Goal: Information Seeking & Learning: Compare options

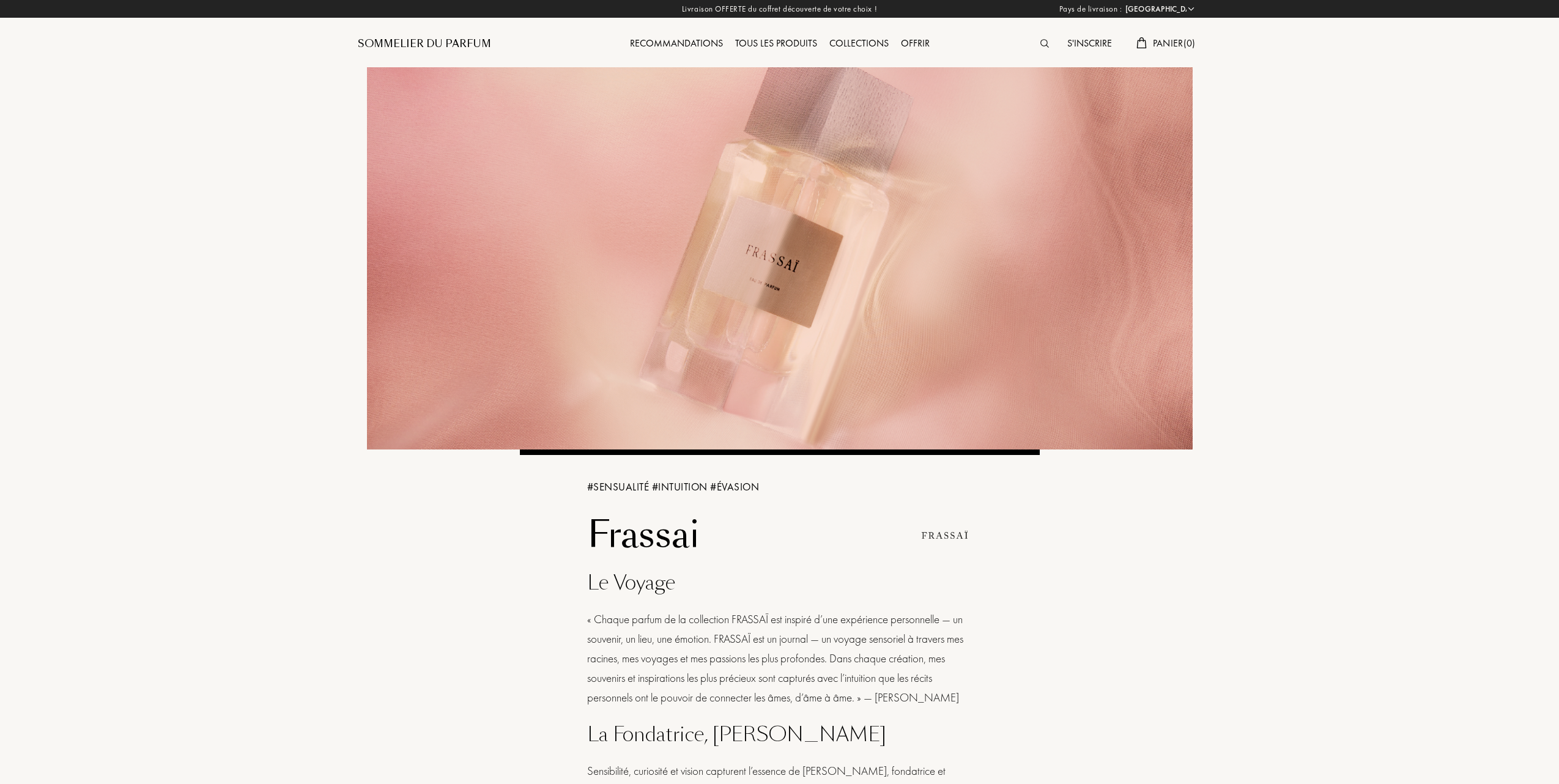
select select "FR"
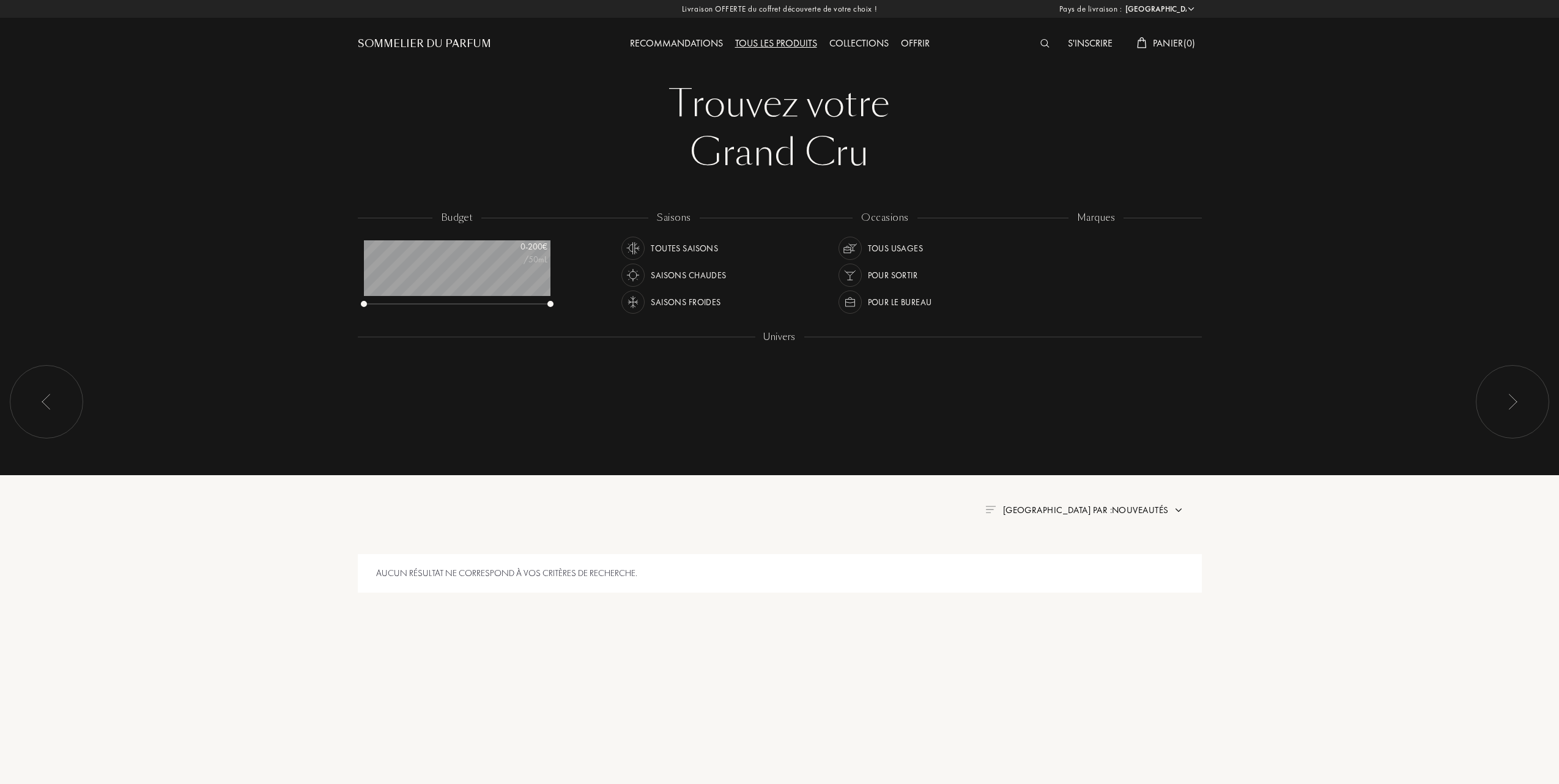
select select "FR"
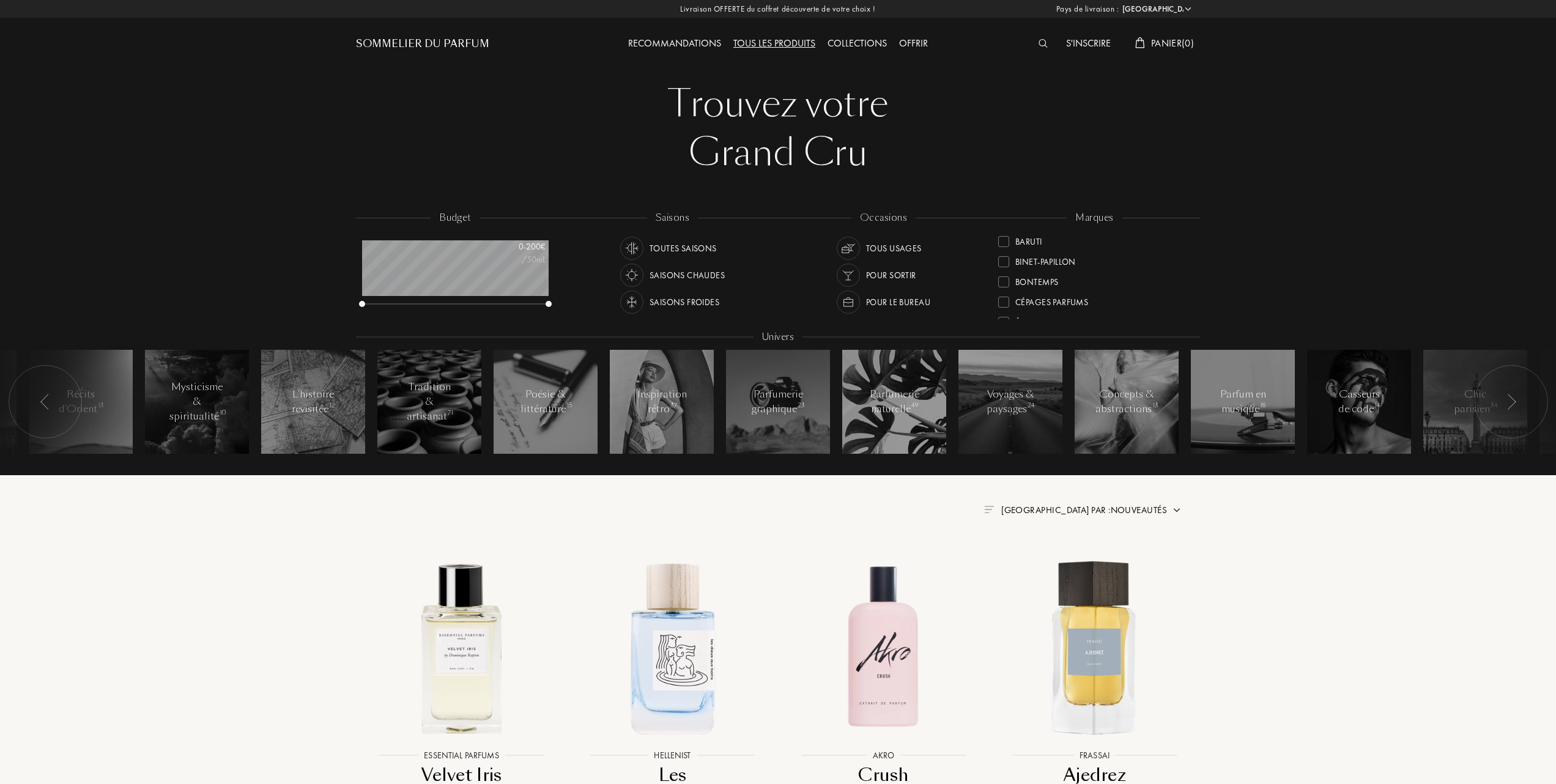
scroll to position [163, 0]
click at [1004, 281] on div at bounding box center [1004, 282] width 11 height 11
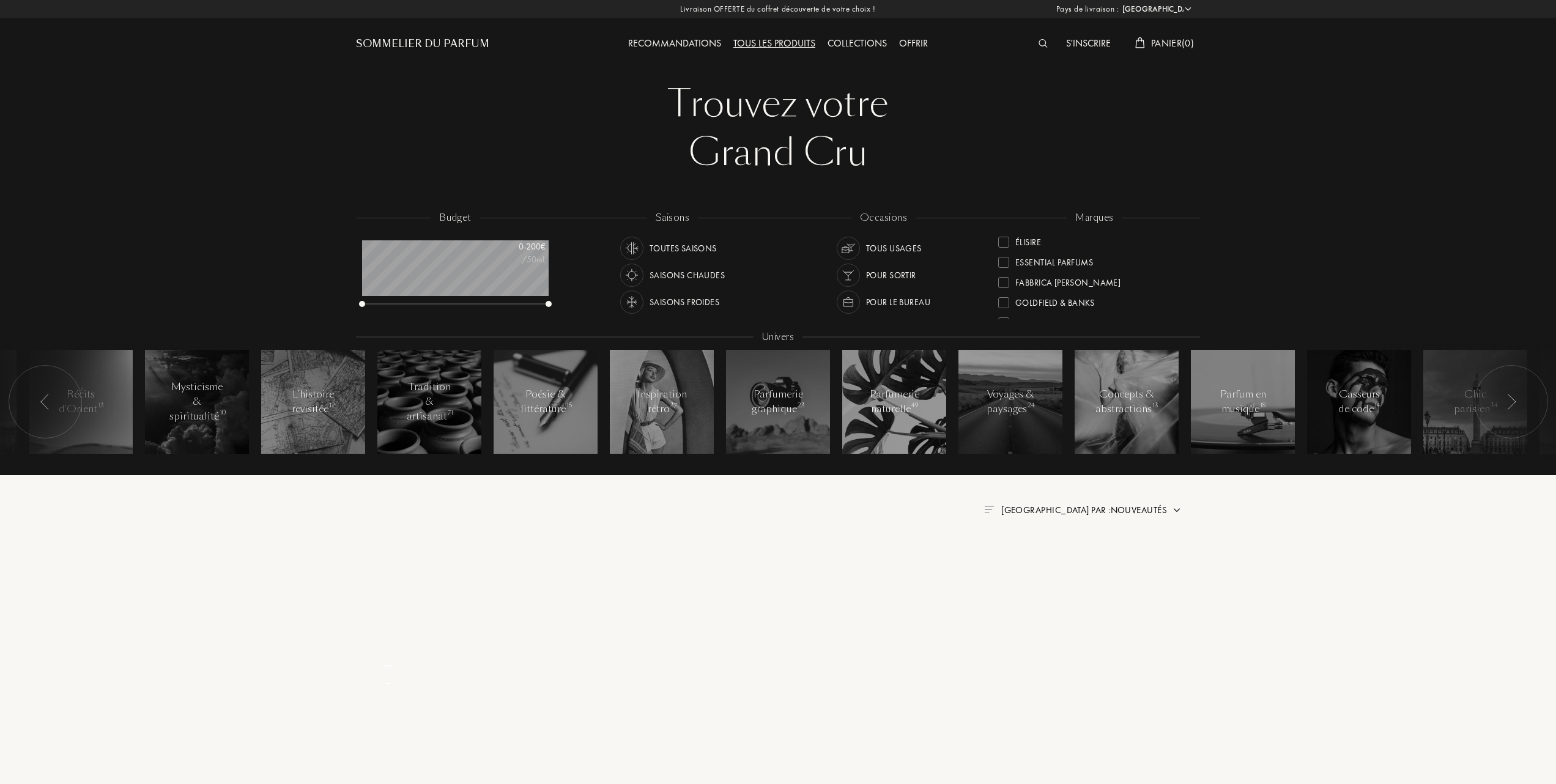
scroll to position [0, 0]
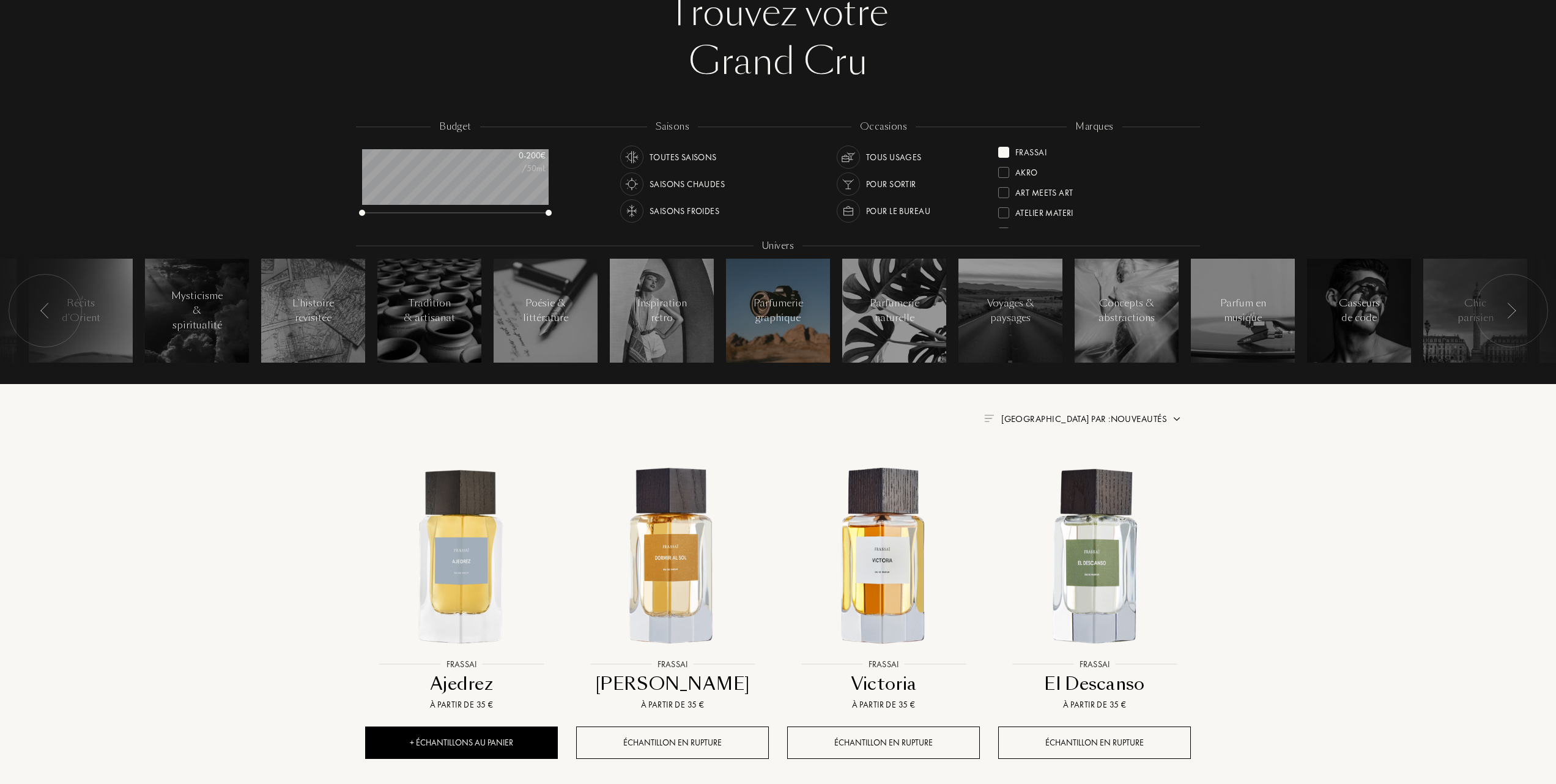
scroll to position [245, 0]
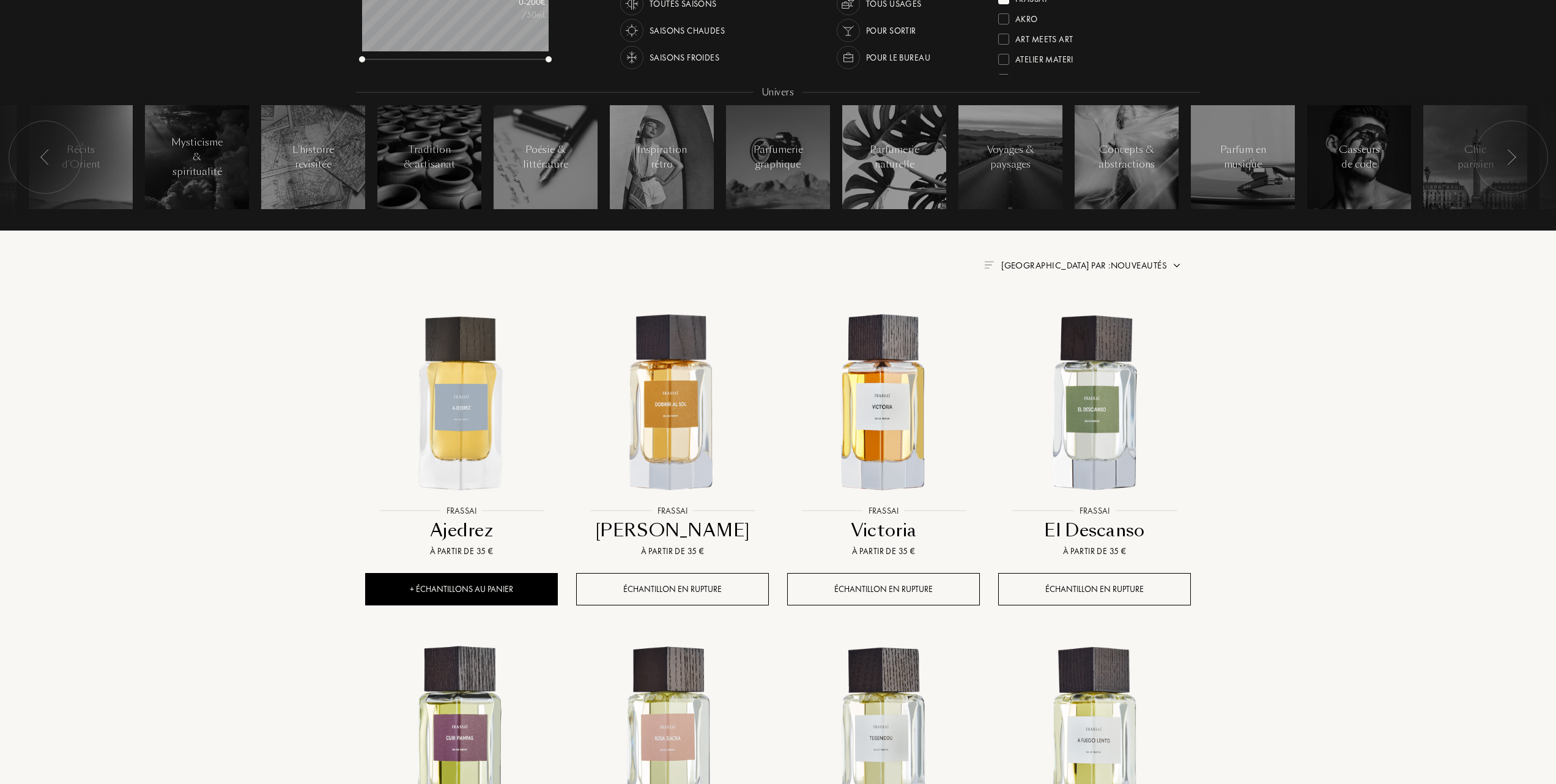
click at [1112, 262] on span "Trier par : Nouveautés" at bounding box center [1084, 266] width 166 height 12
click at [1054, 319] on div at bounding box center [1054, 318] width 8 height 8
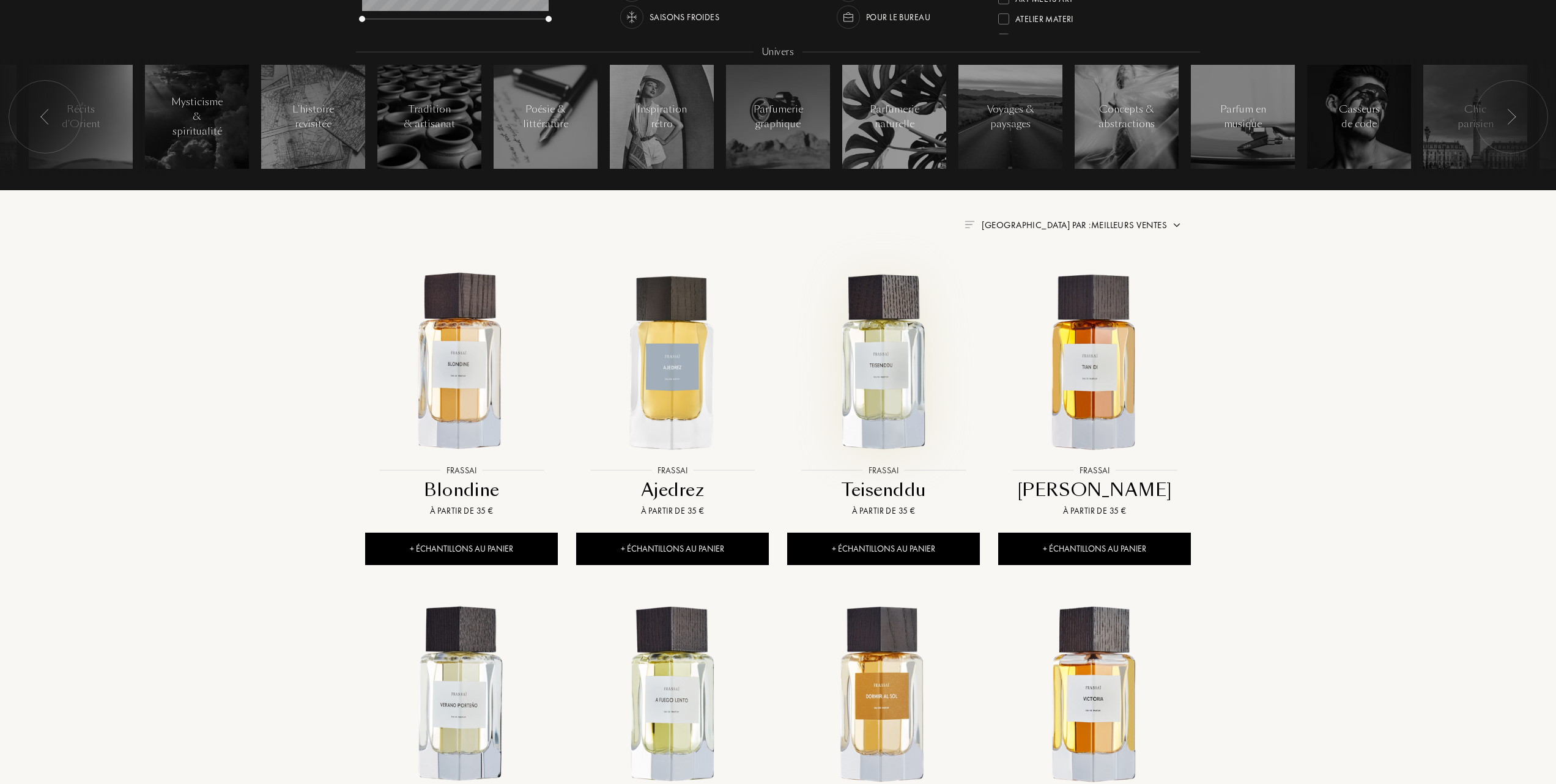
scroll to position [326, 0]
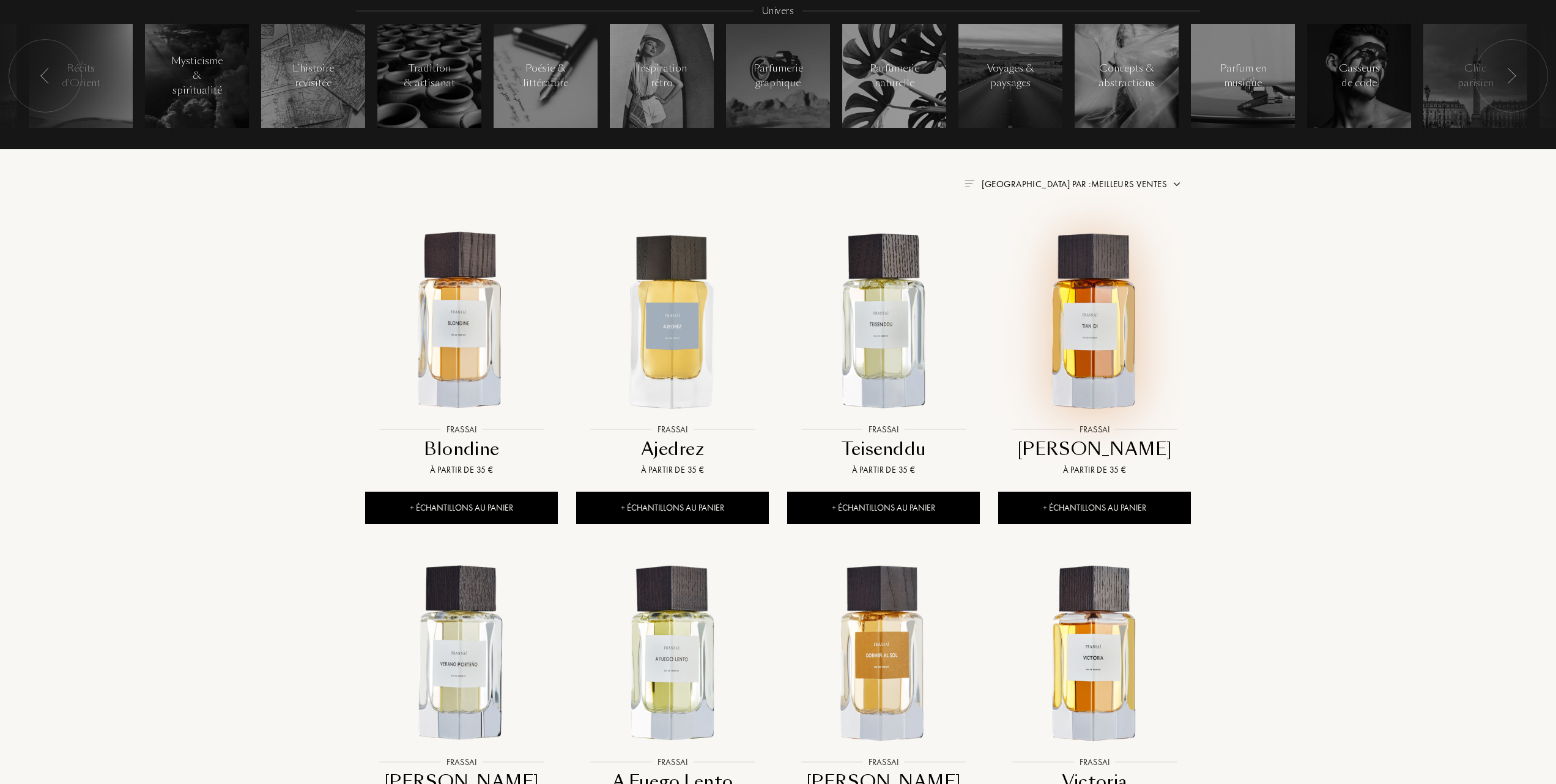
click at [1104, 330] on img at bounding box center [1094, 321] width 190 height 190
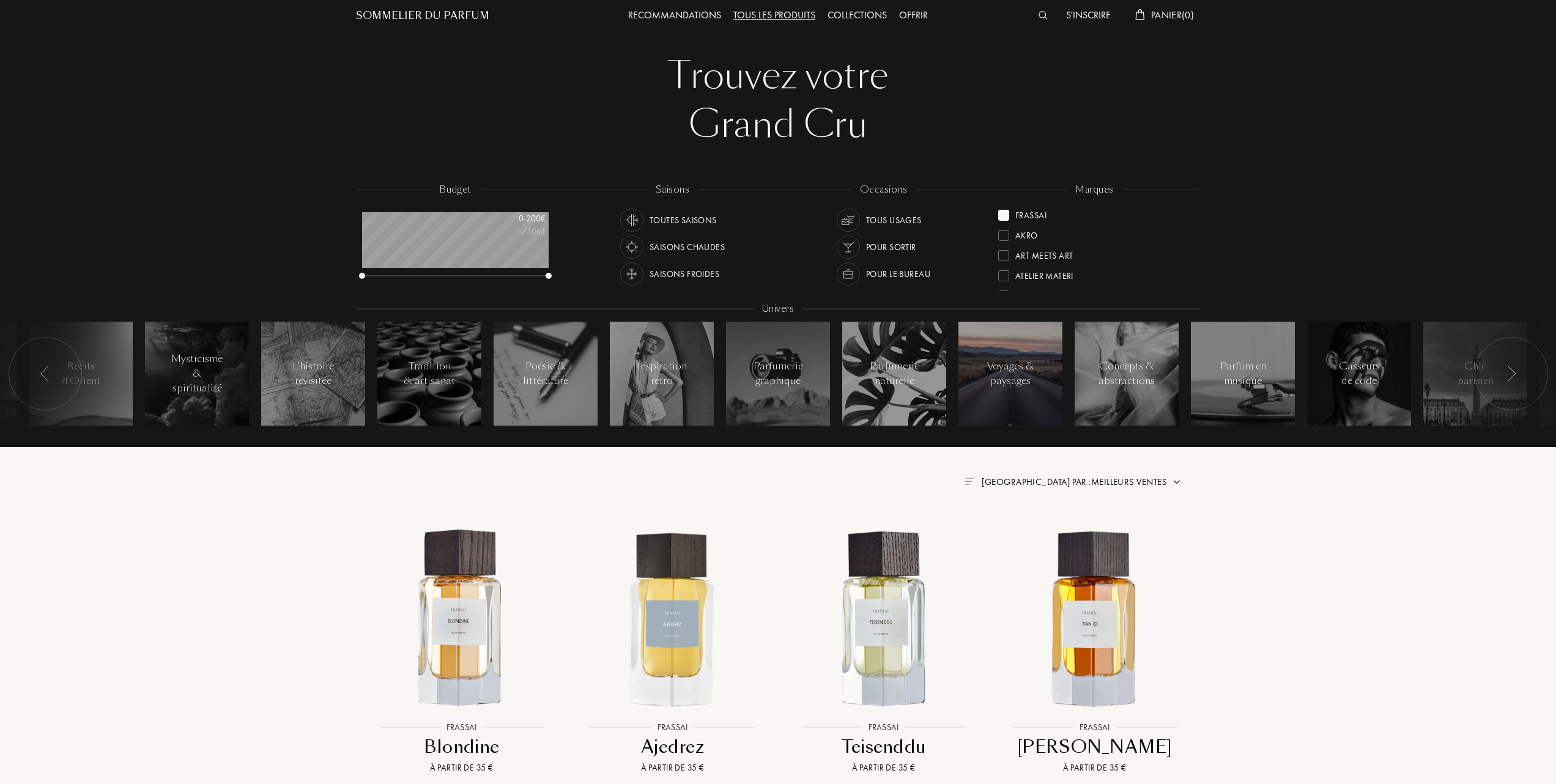
scroll to position [0, 0]
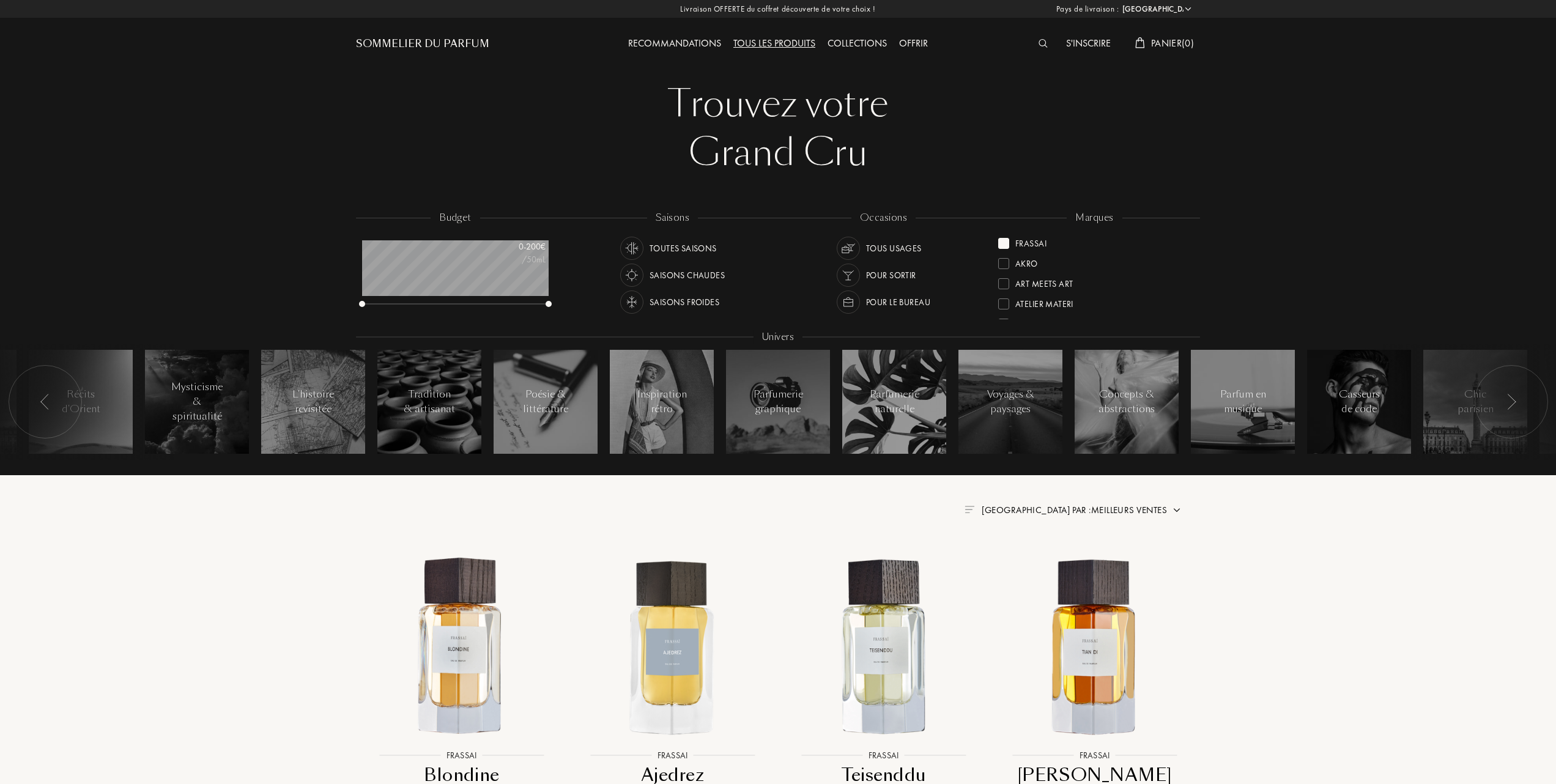
click at [1006, 242] on div at bounding box center [1004, 243] width 11 height 11
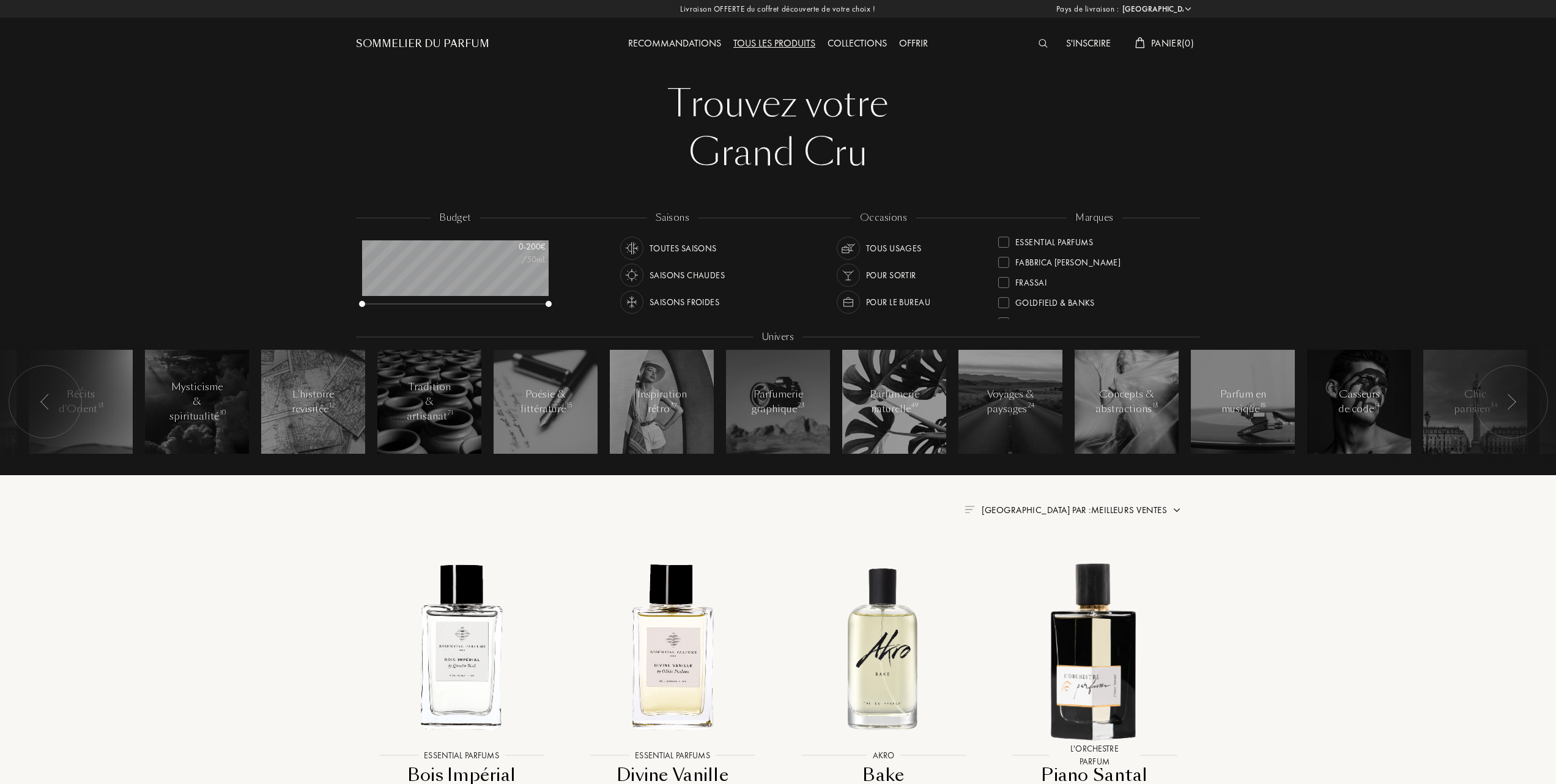
scroll to position [245, 0]
click at [1002, 239] on div at bounding box center [1004, 241] width 11 height 11
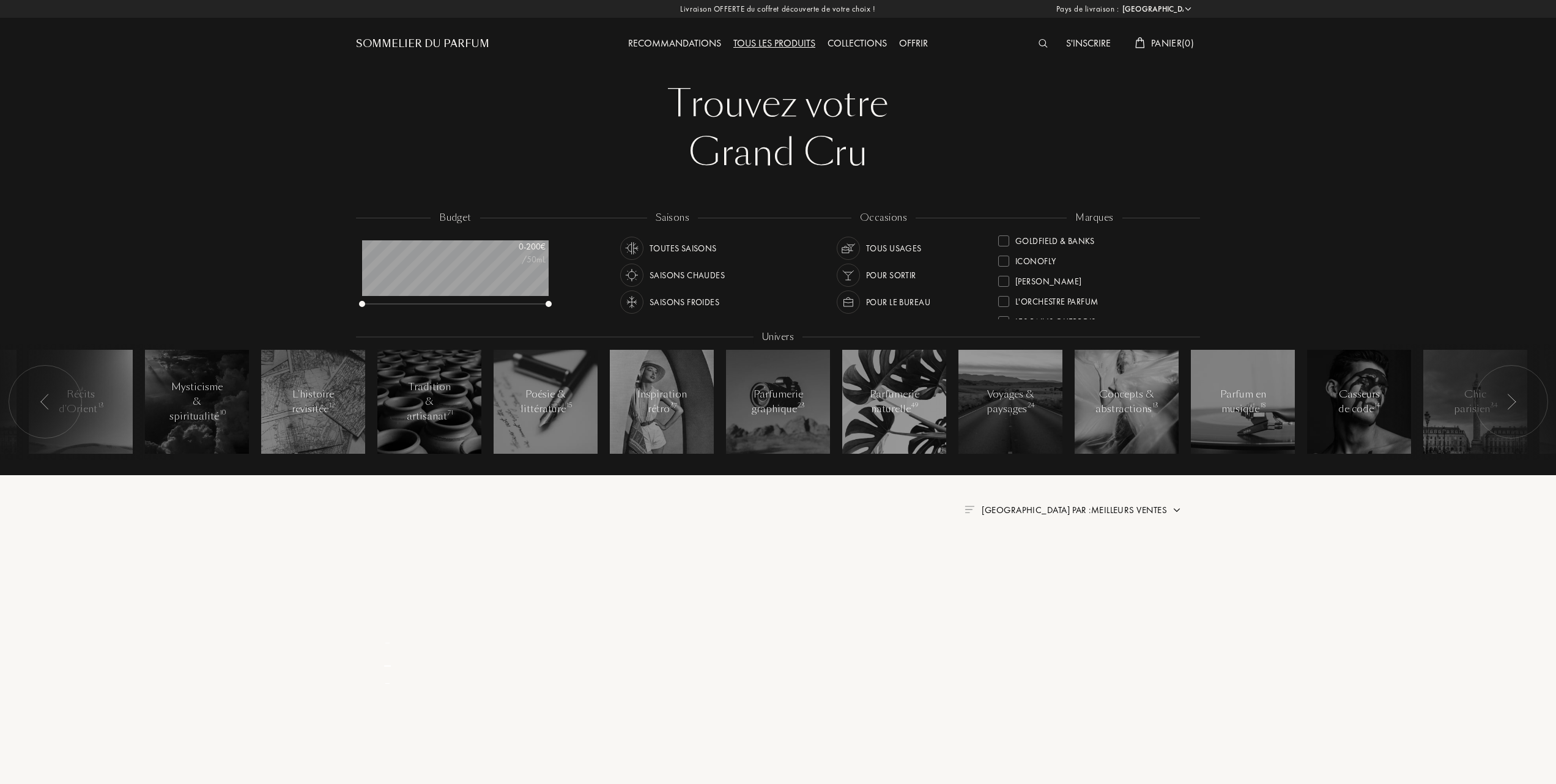
scroll to position [0, 0]
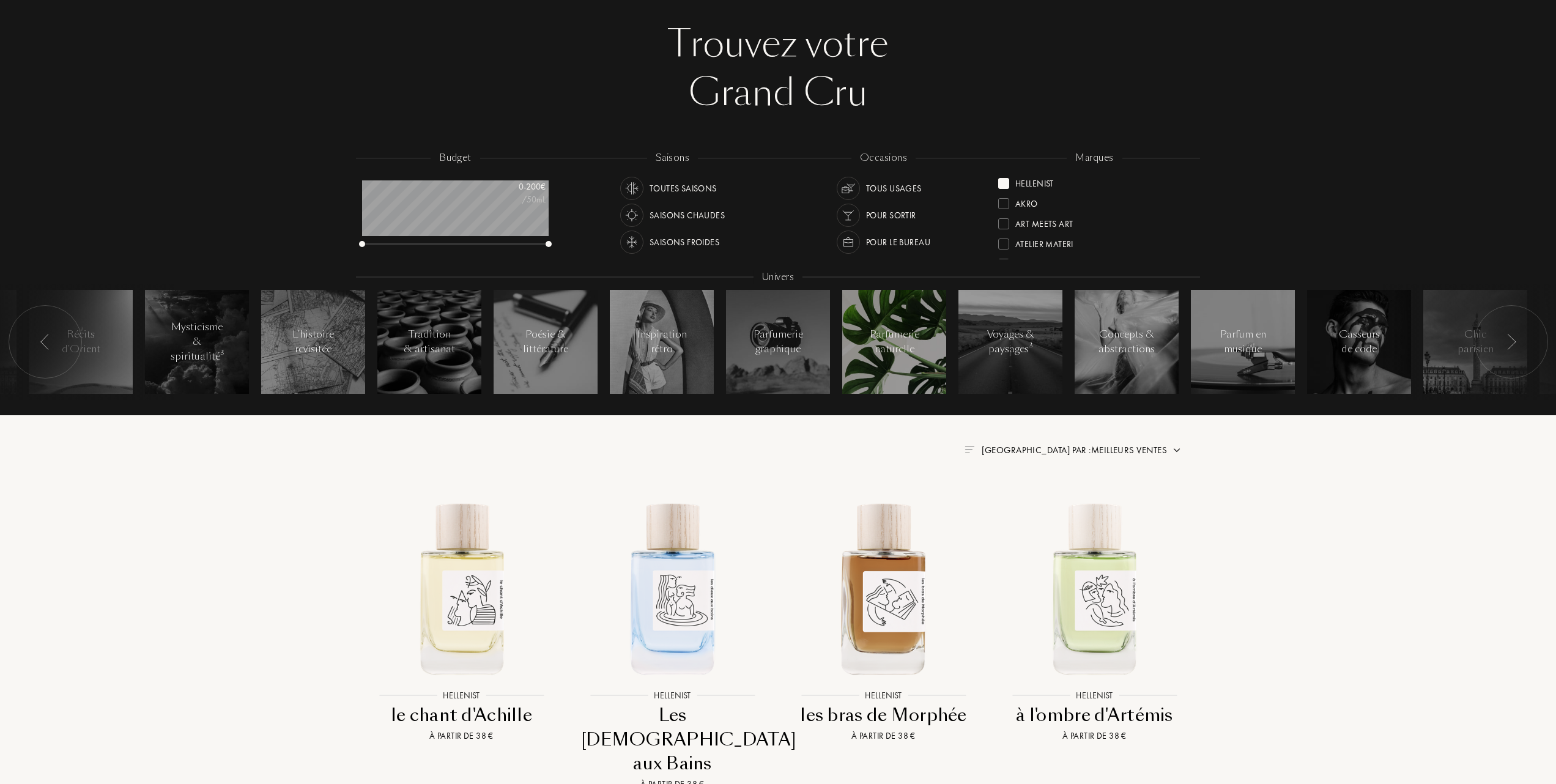
scroll to position [163, 0]
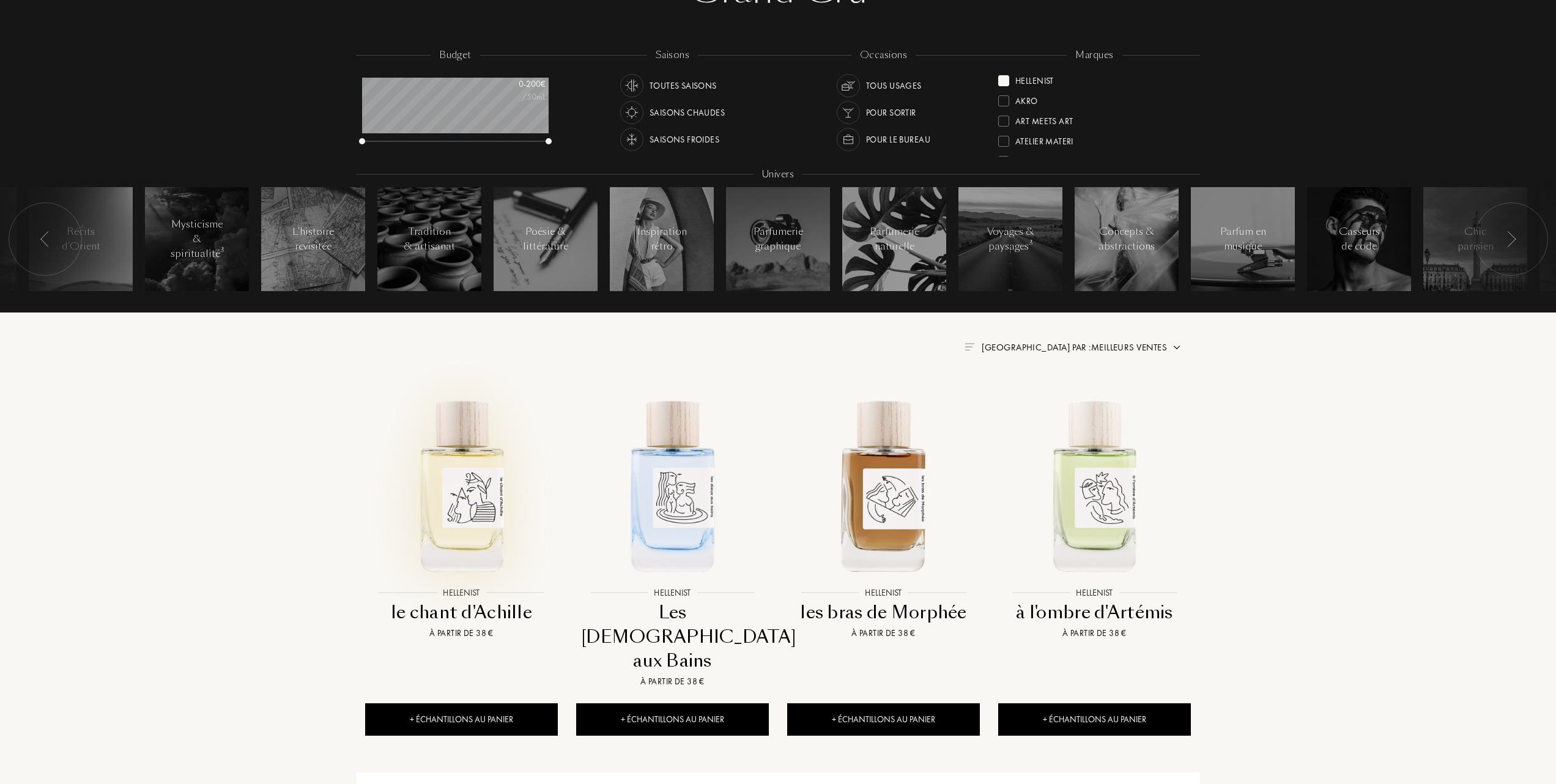
click at [449, 521] on img at bounding box center [461, 484] width 190 height 190
click at [687, 514] on img at bounding box center [672, 484] width 190 height 190
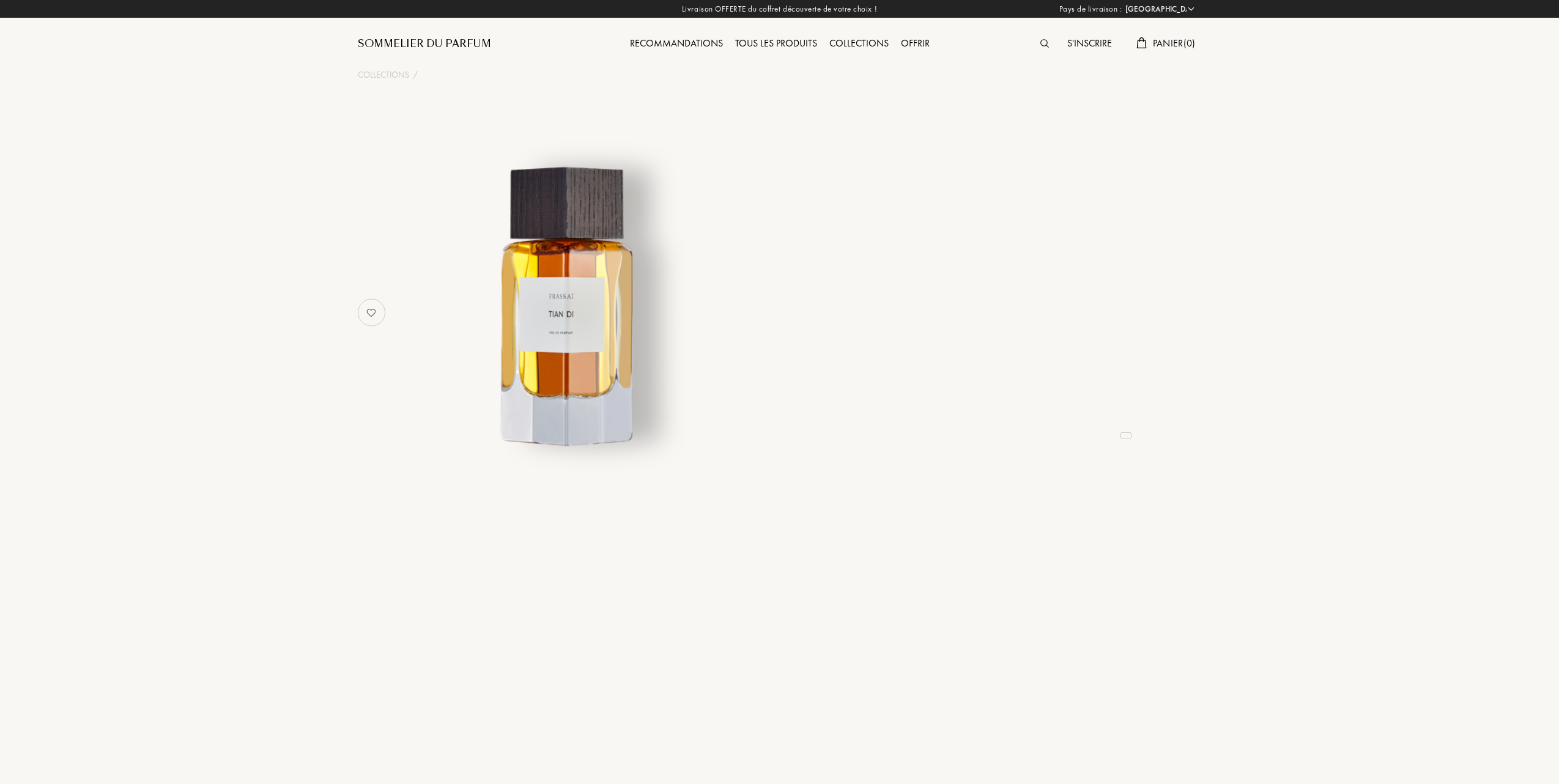
select select "FR"
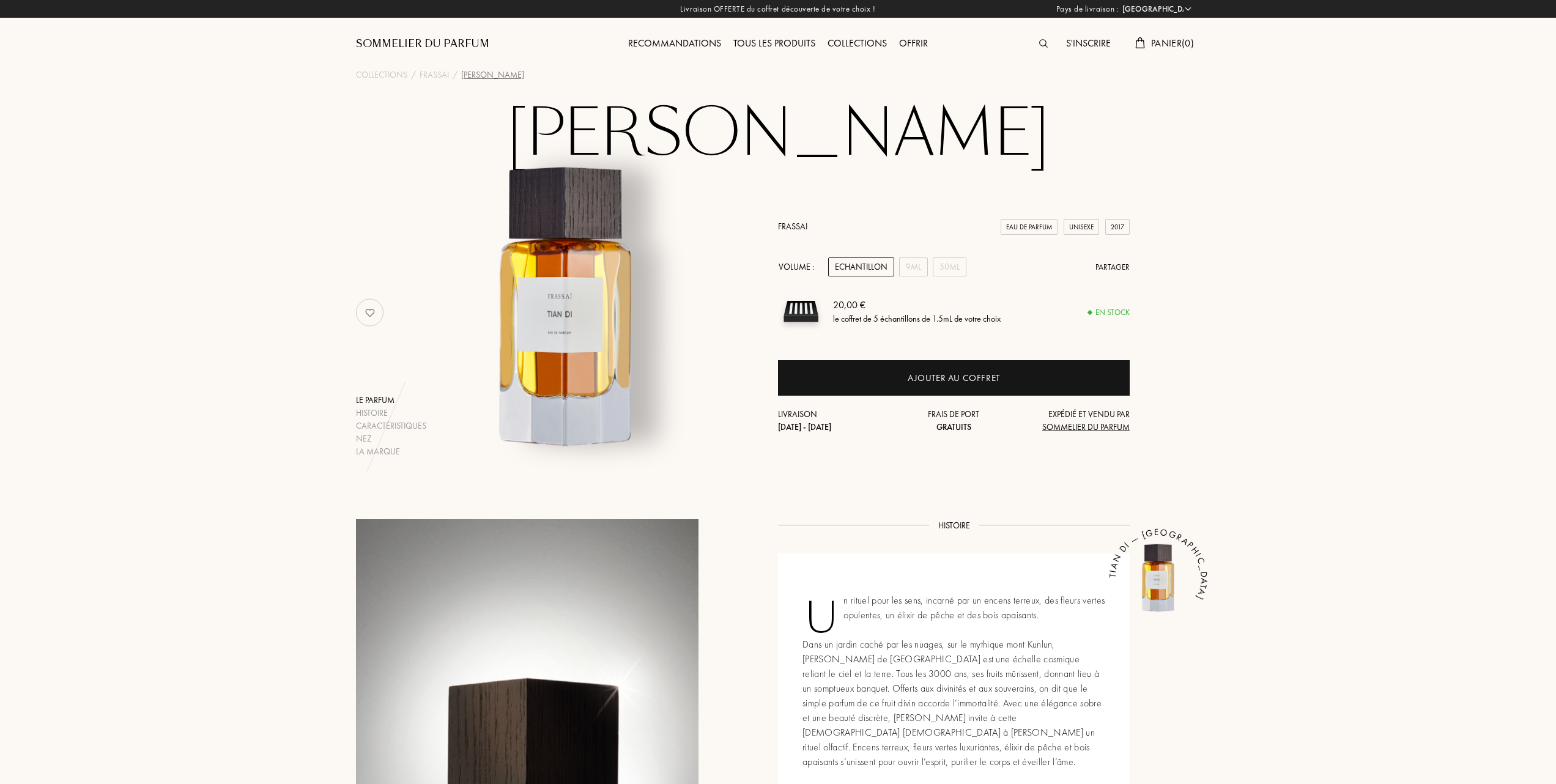
click at [790, 39] on div "Tous les produits" at bounding box center [775, 43] width 94 height 16
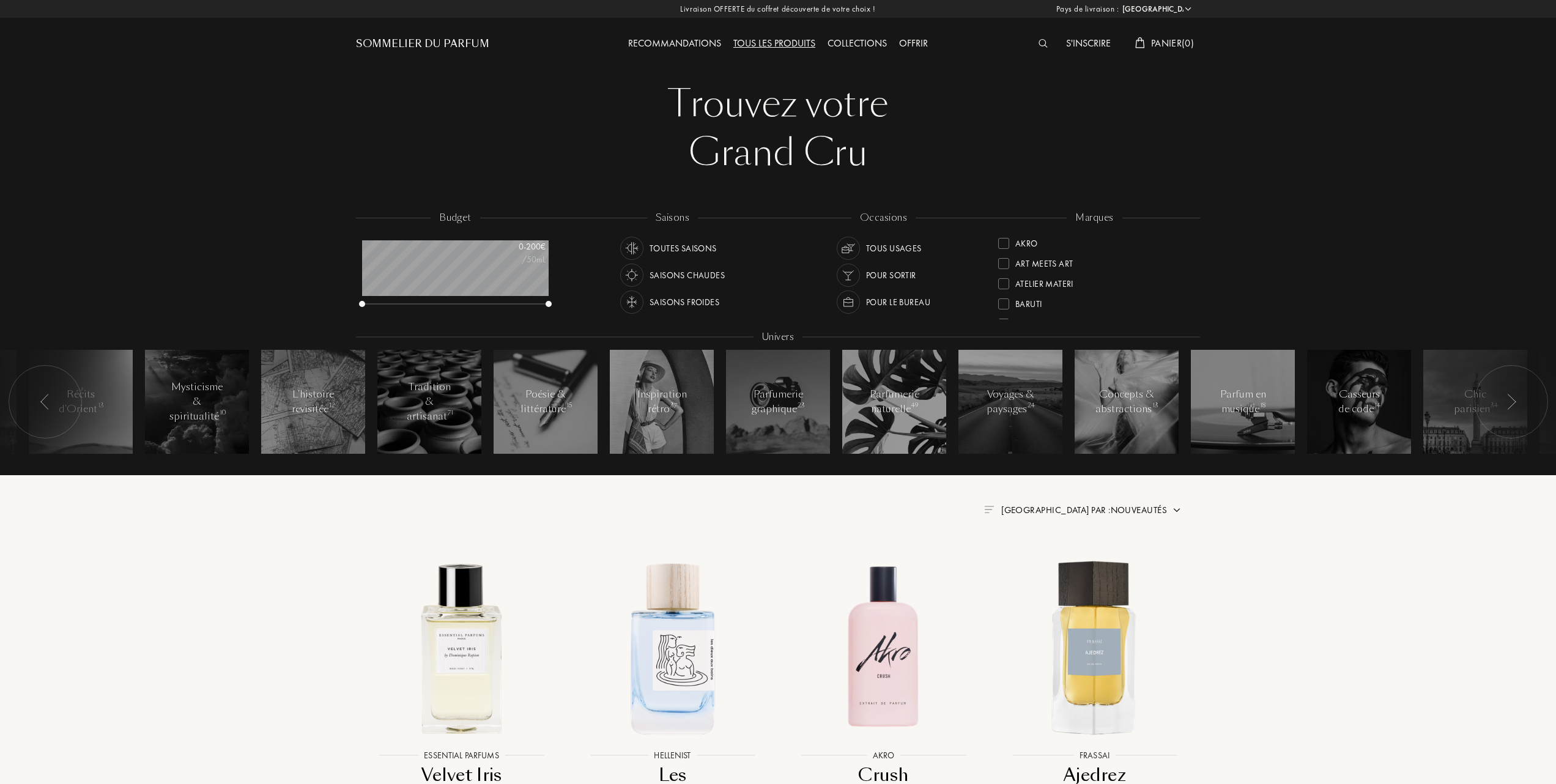
select select "FR"
click at [1006, 241] on div at bounding box center [1004, 242] width 11 height 11
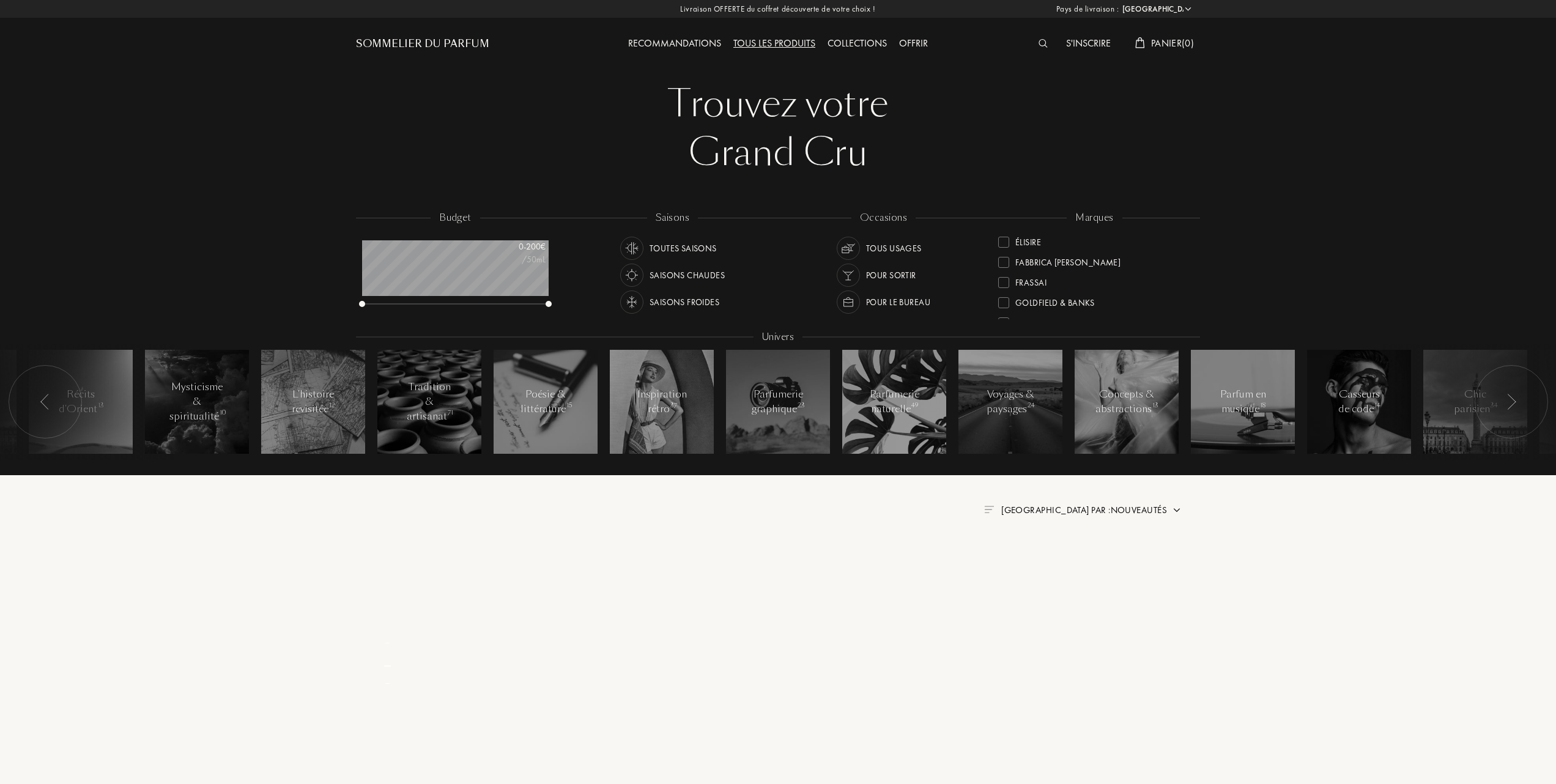
scroll to position [0, 0]
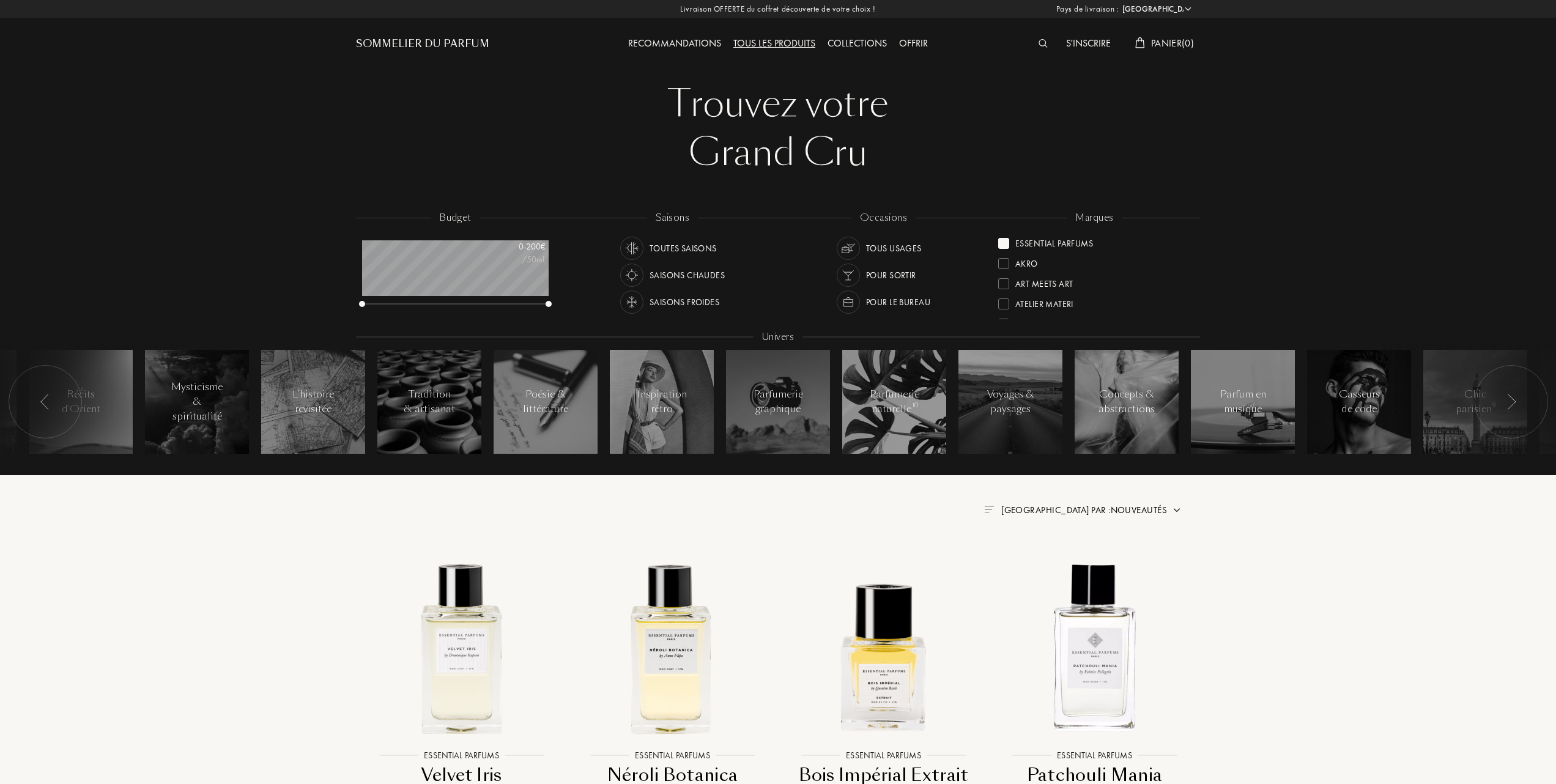
click at [1006, 241] on div at bounding box center [1004, 243] width 11 height 11
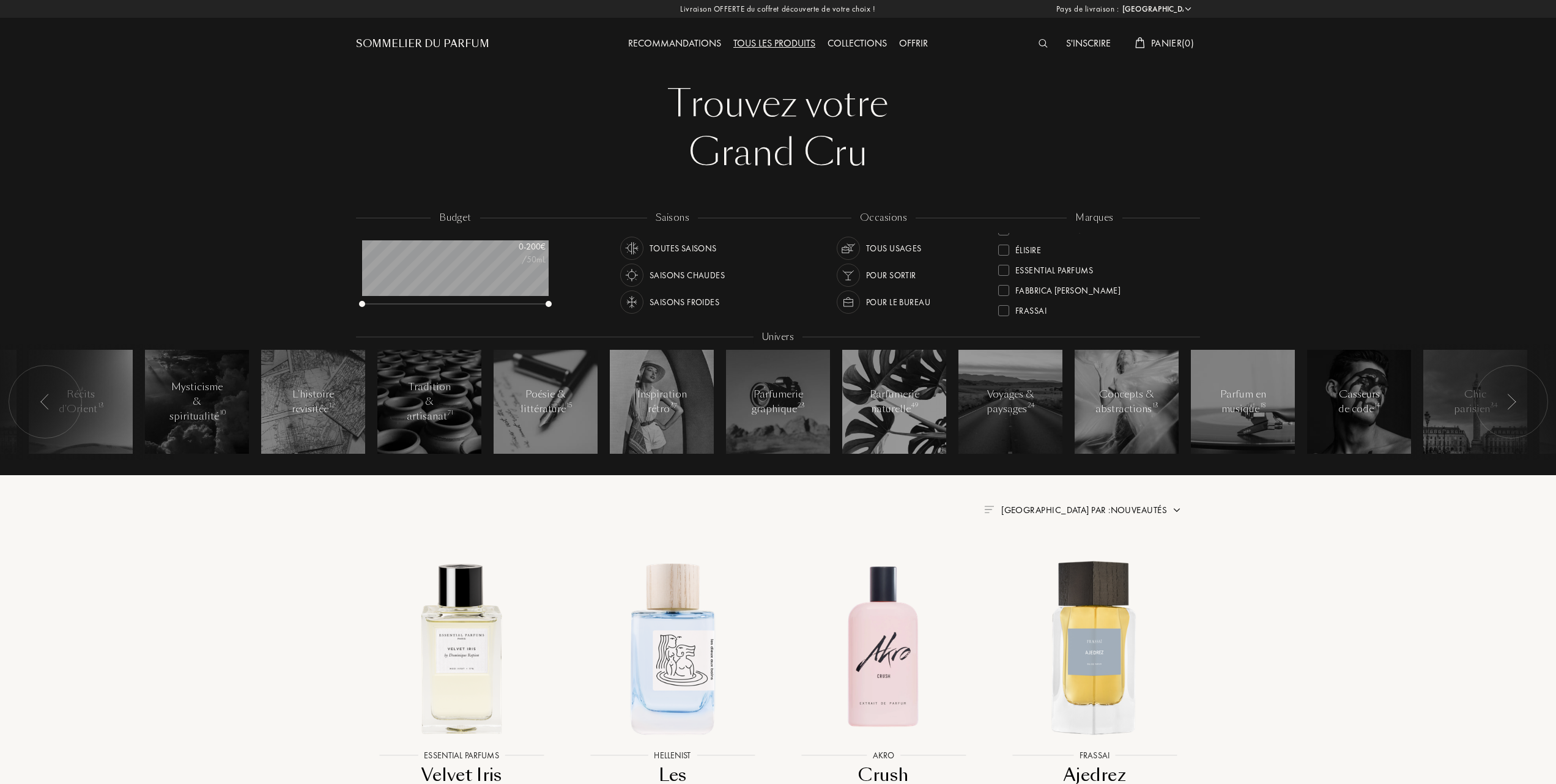
scroll to position [163, 0]
click at [1004, 301] on div at bounding box center [1004, 302] width 11 height 11
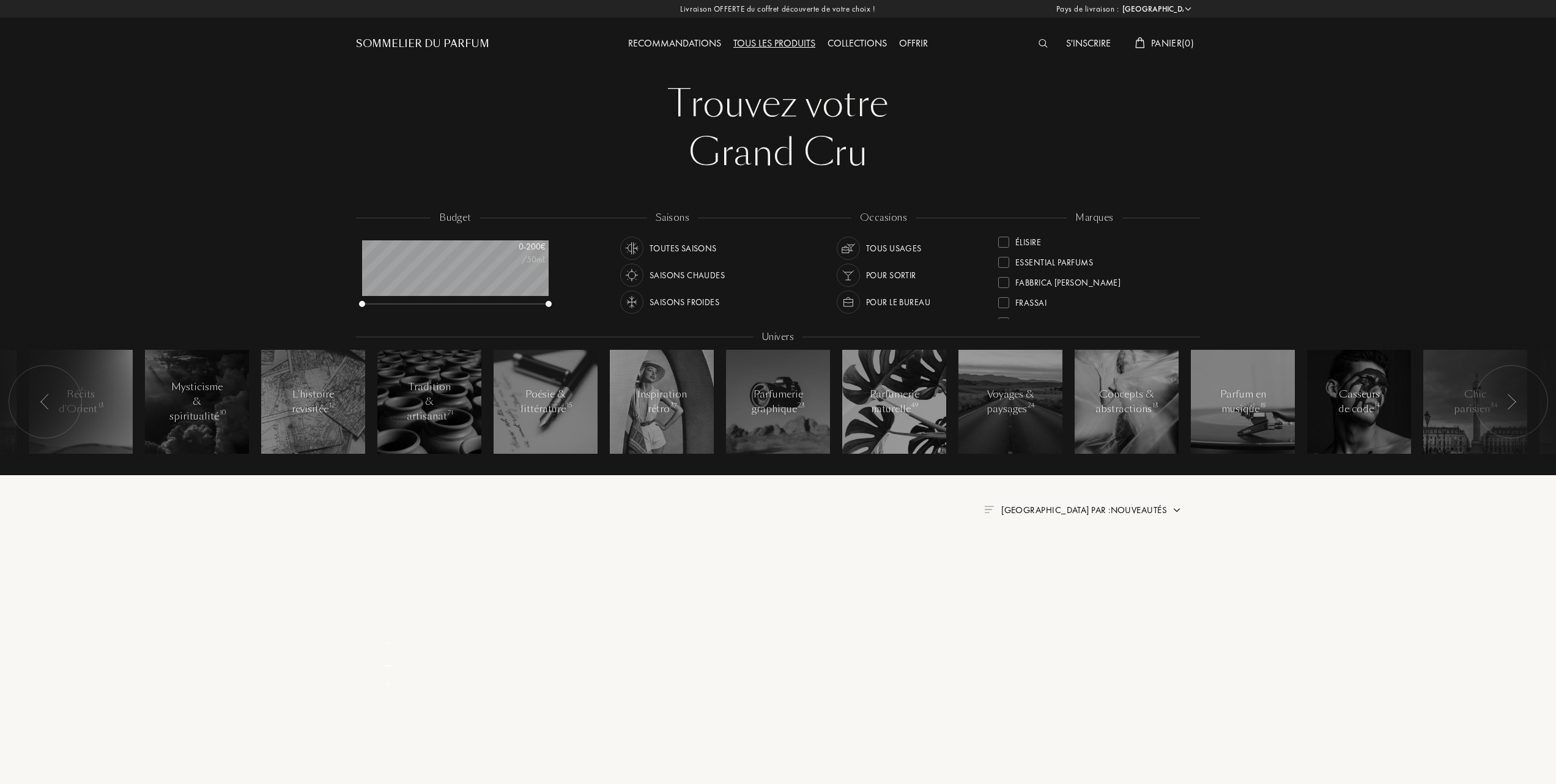
scroll to position [0, 0]
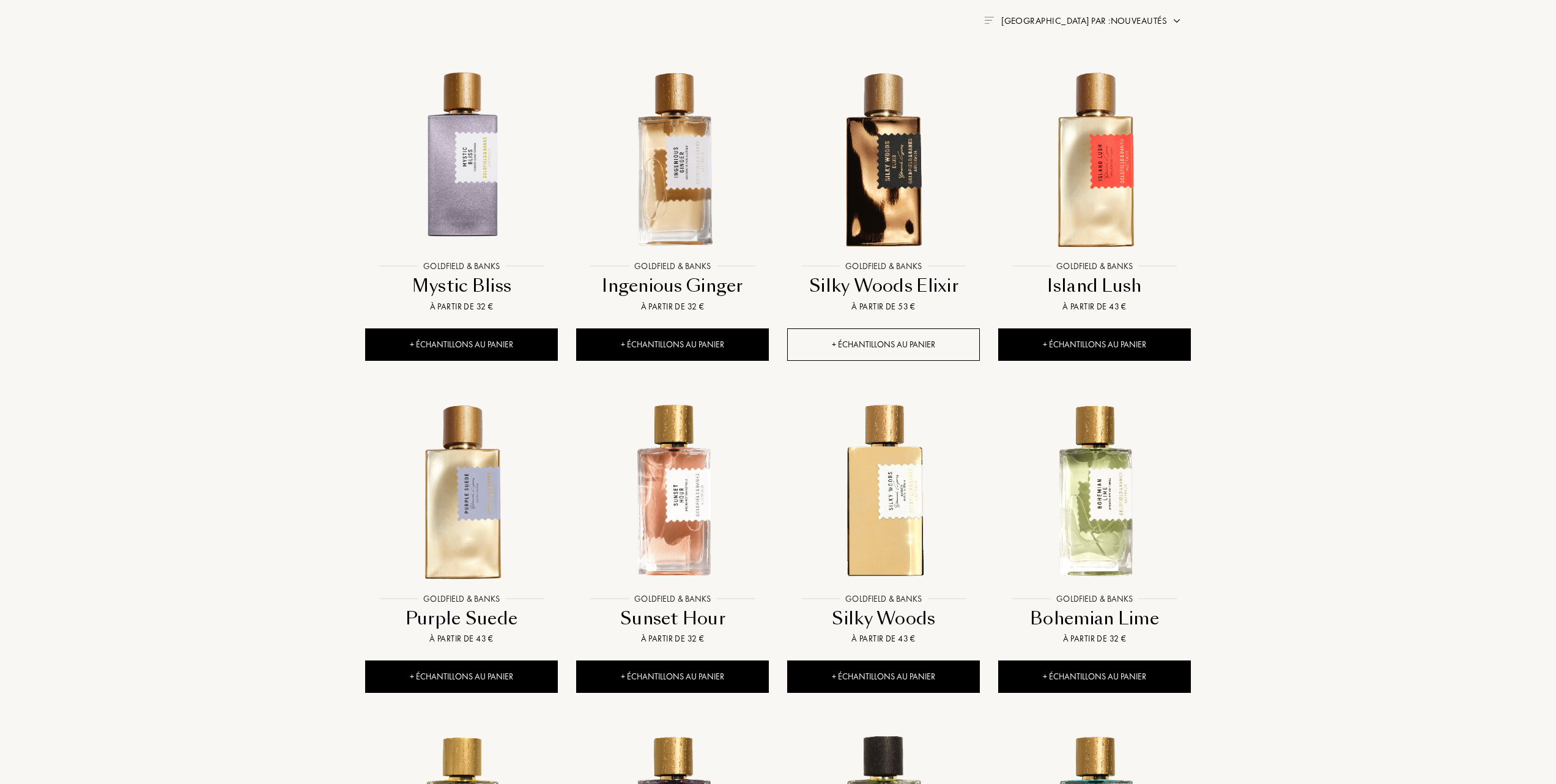
scroll to position [652, 0]
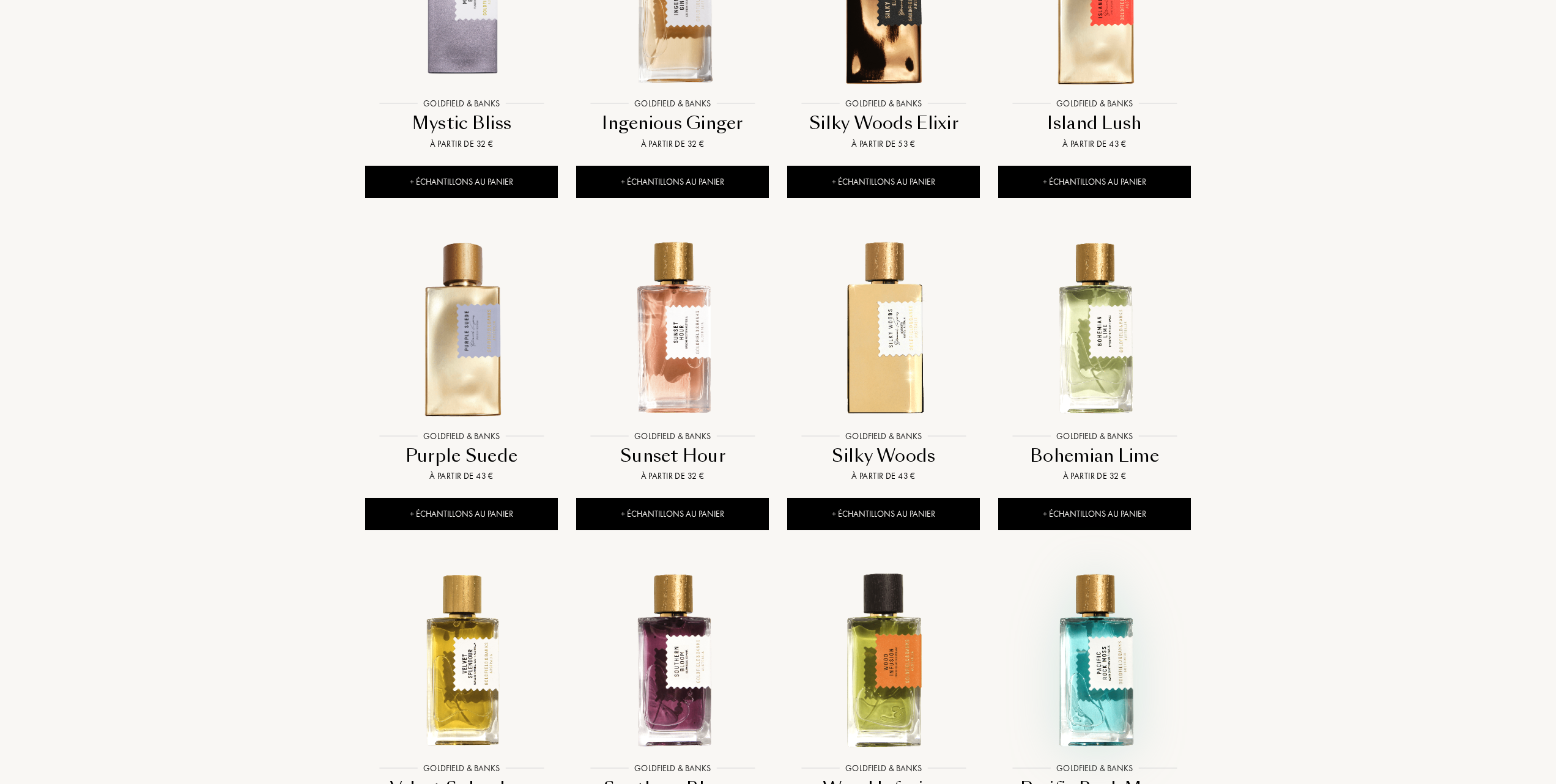
click at [1087, 668] on img at bounding box center [1094, 659] width 190 height 190
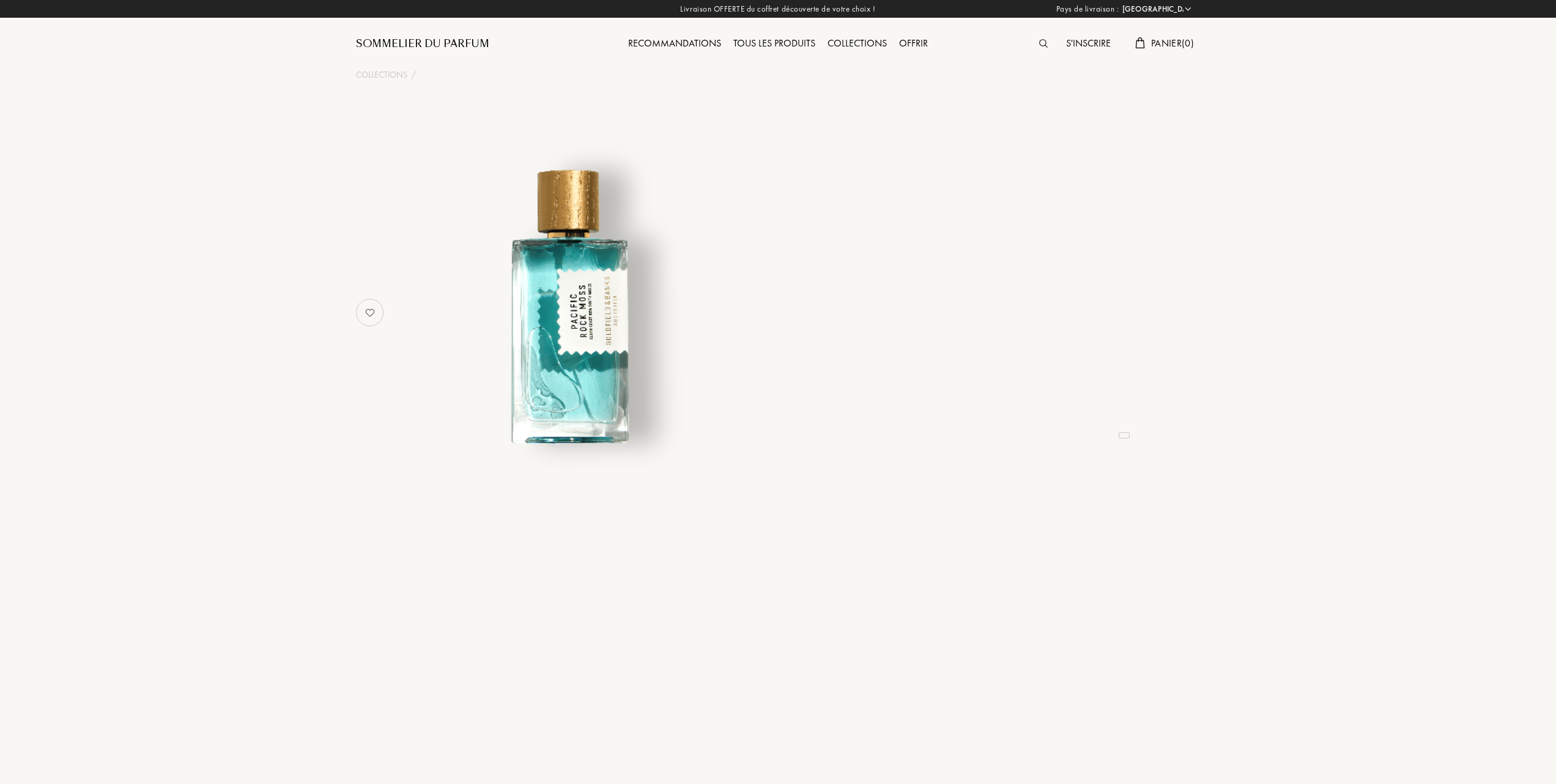
select select "FR"
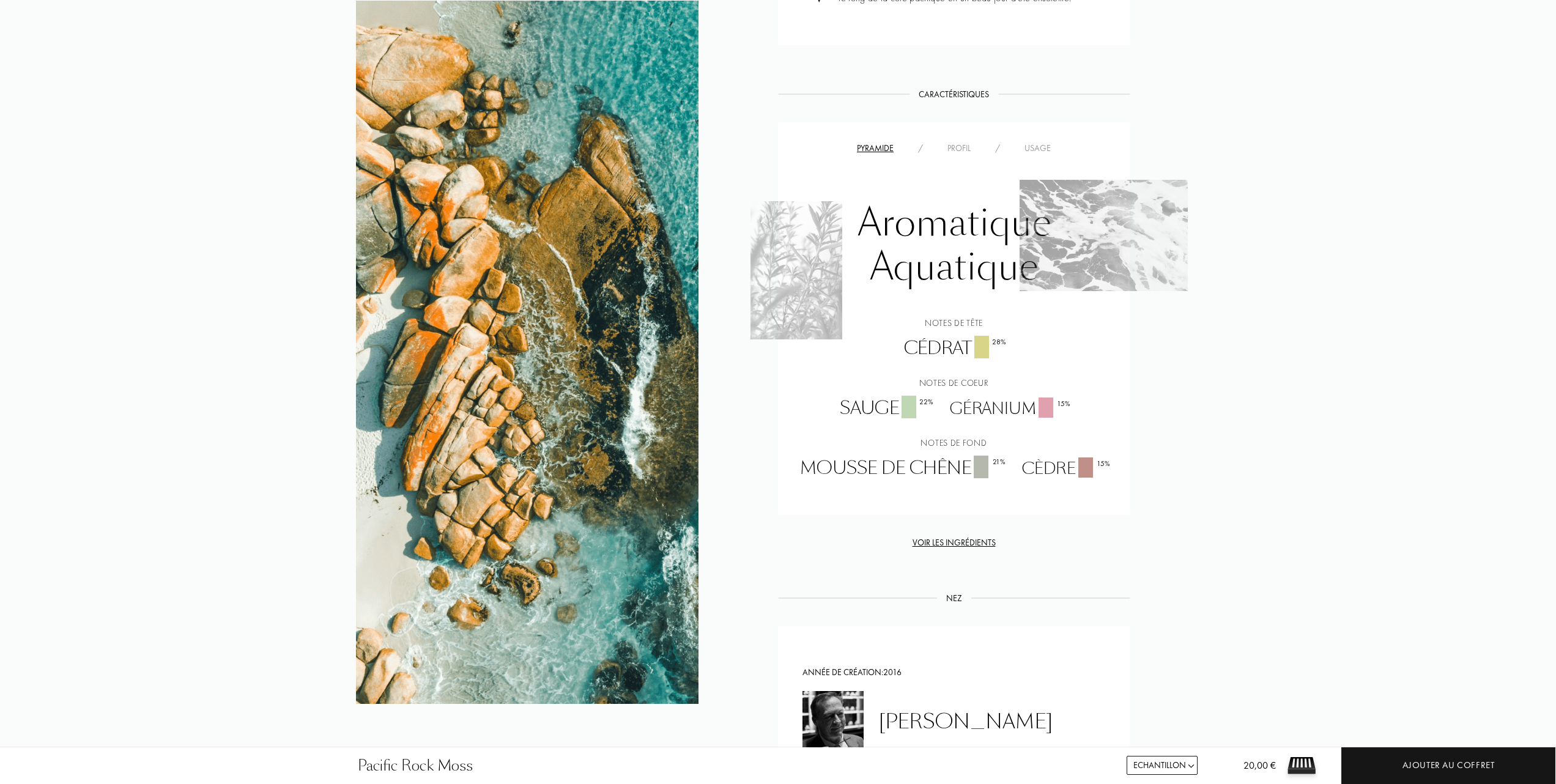
scroll to position [652, 0]
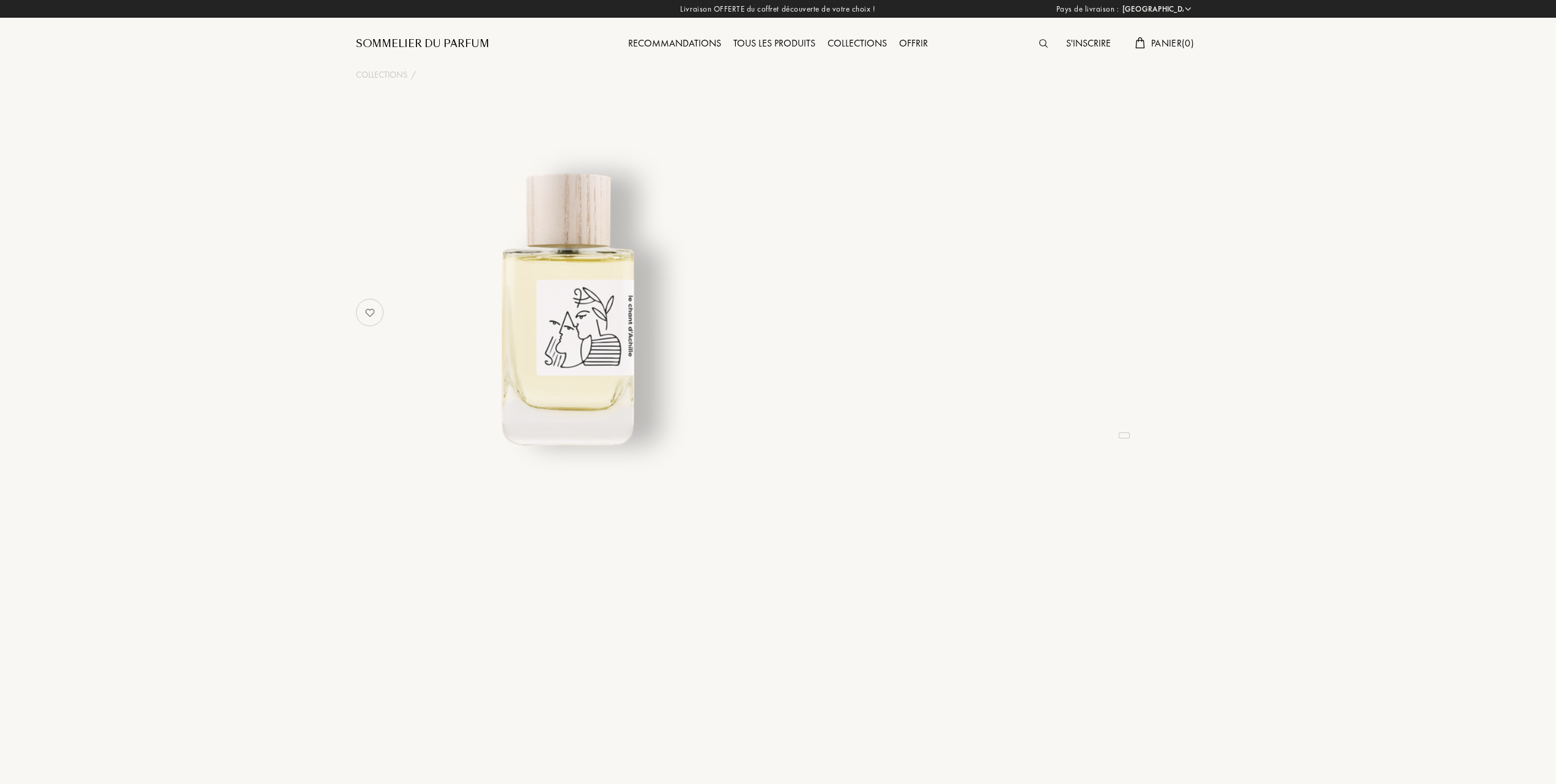
select select "FR"
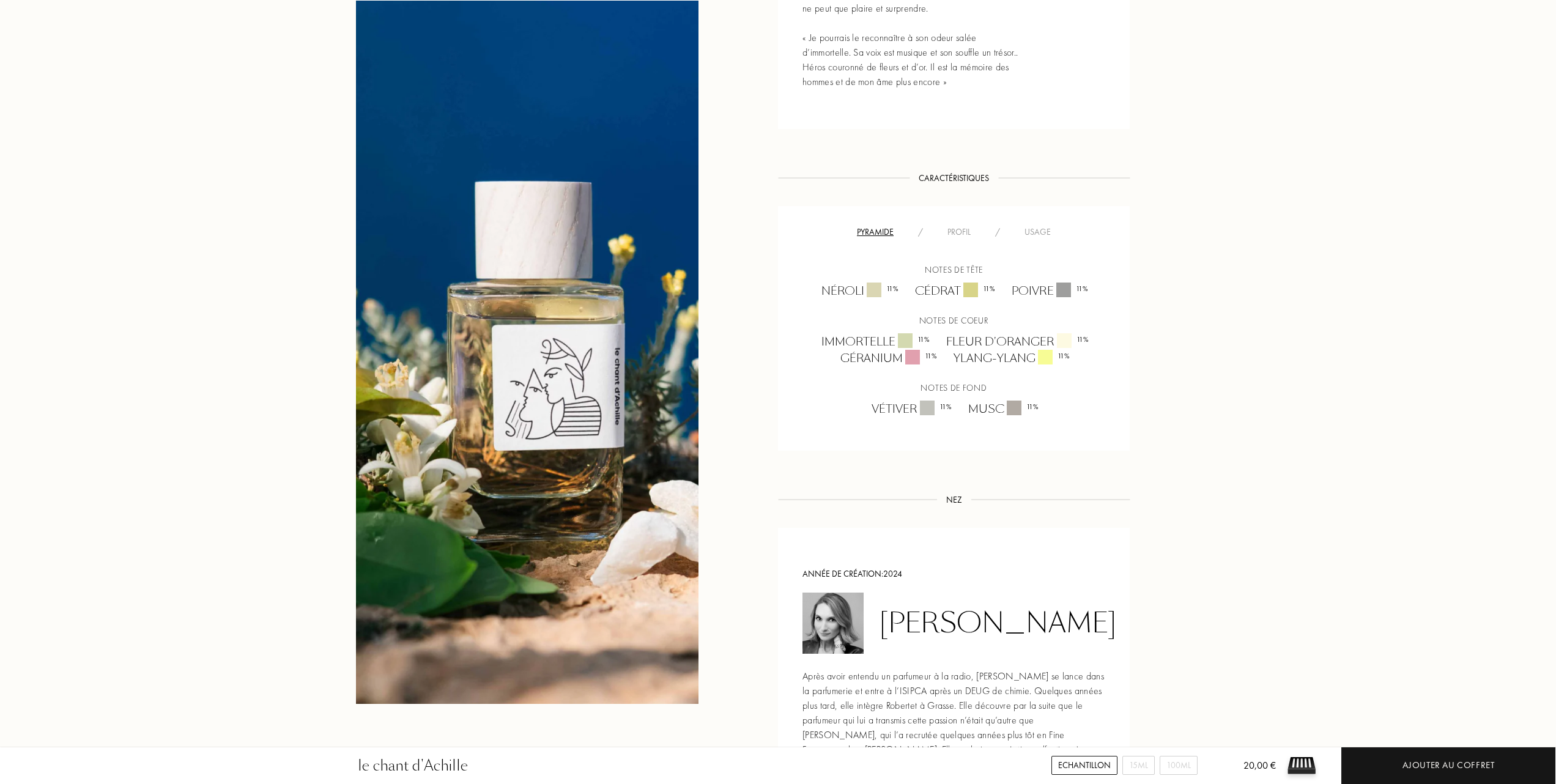
scroll to position [734, 0]
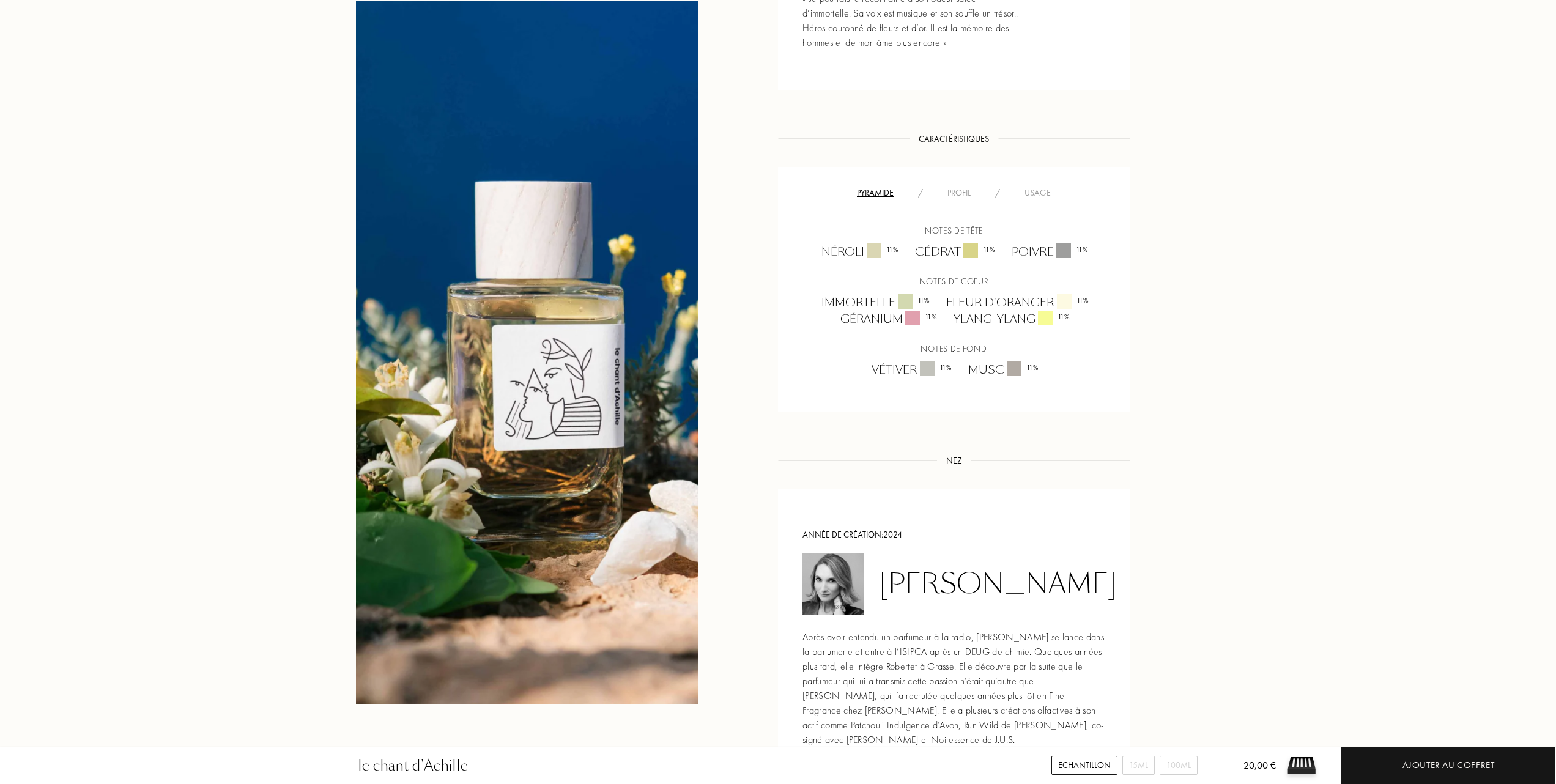
click at [828, 588] on img at bounding box center [833, 584] width 61 height 61
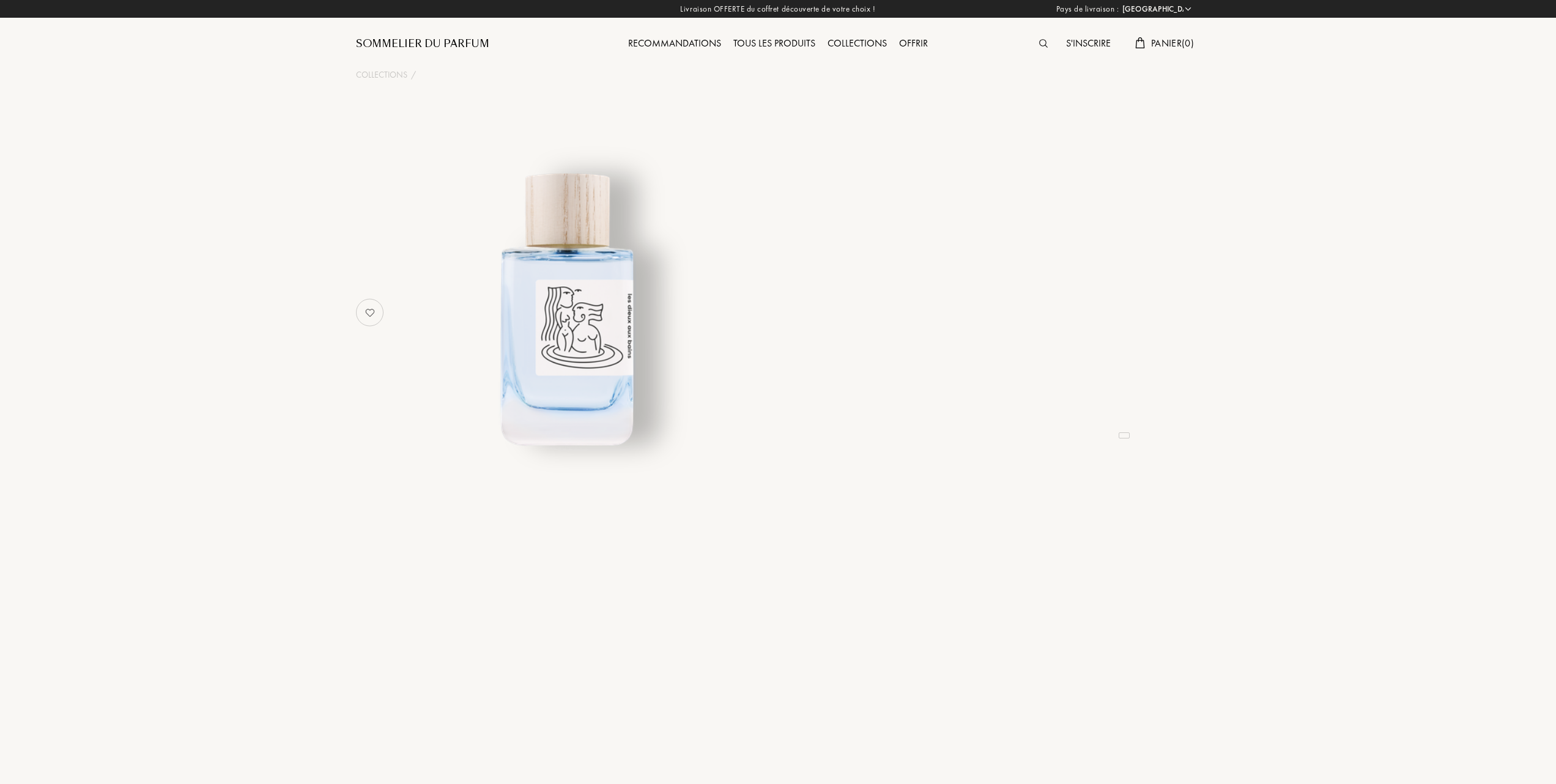
select select "FR"
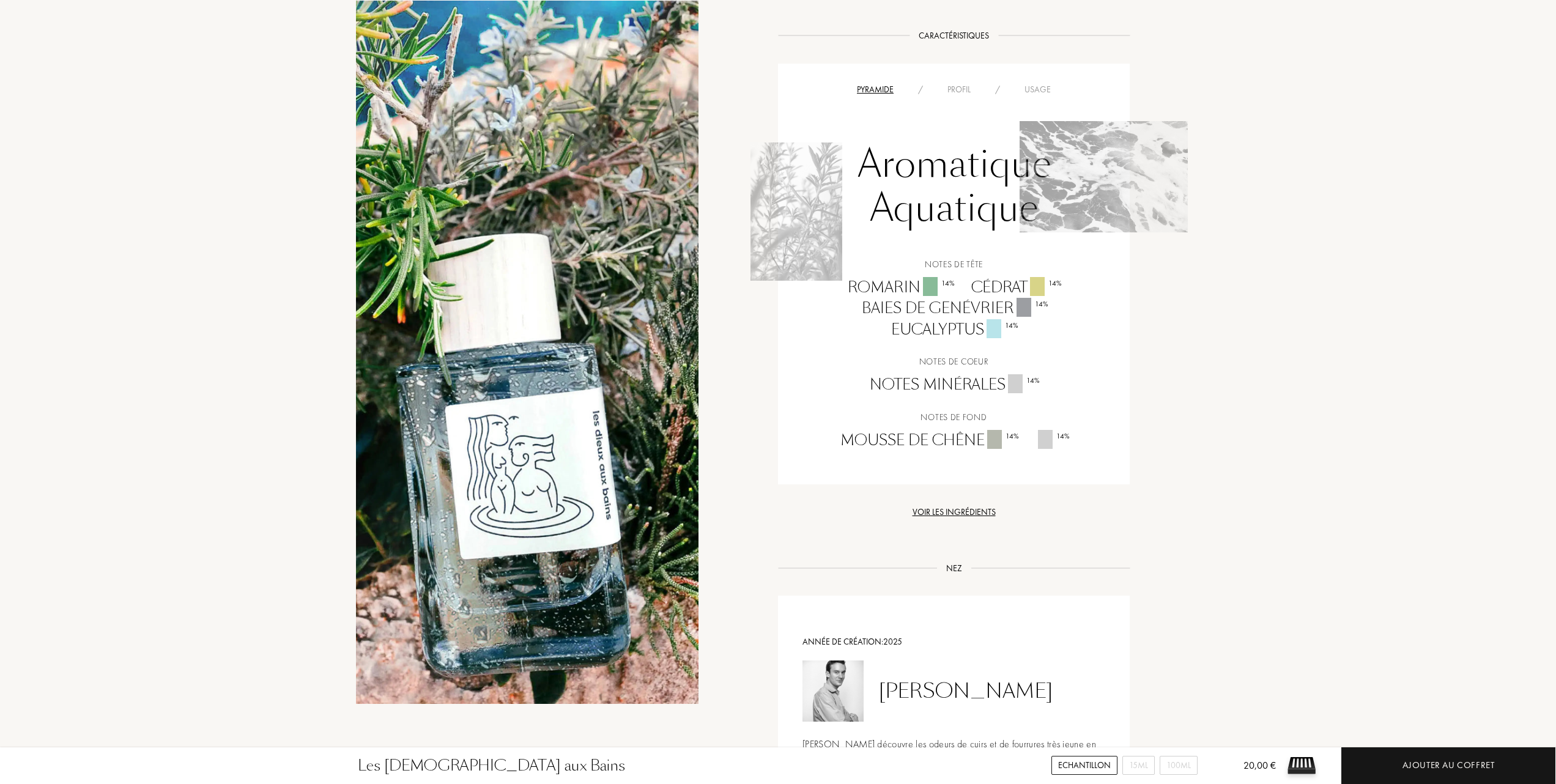
scroll to position [897, 0]
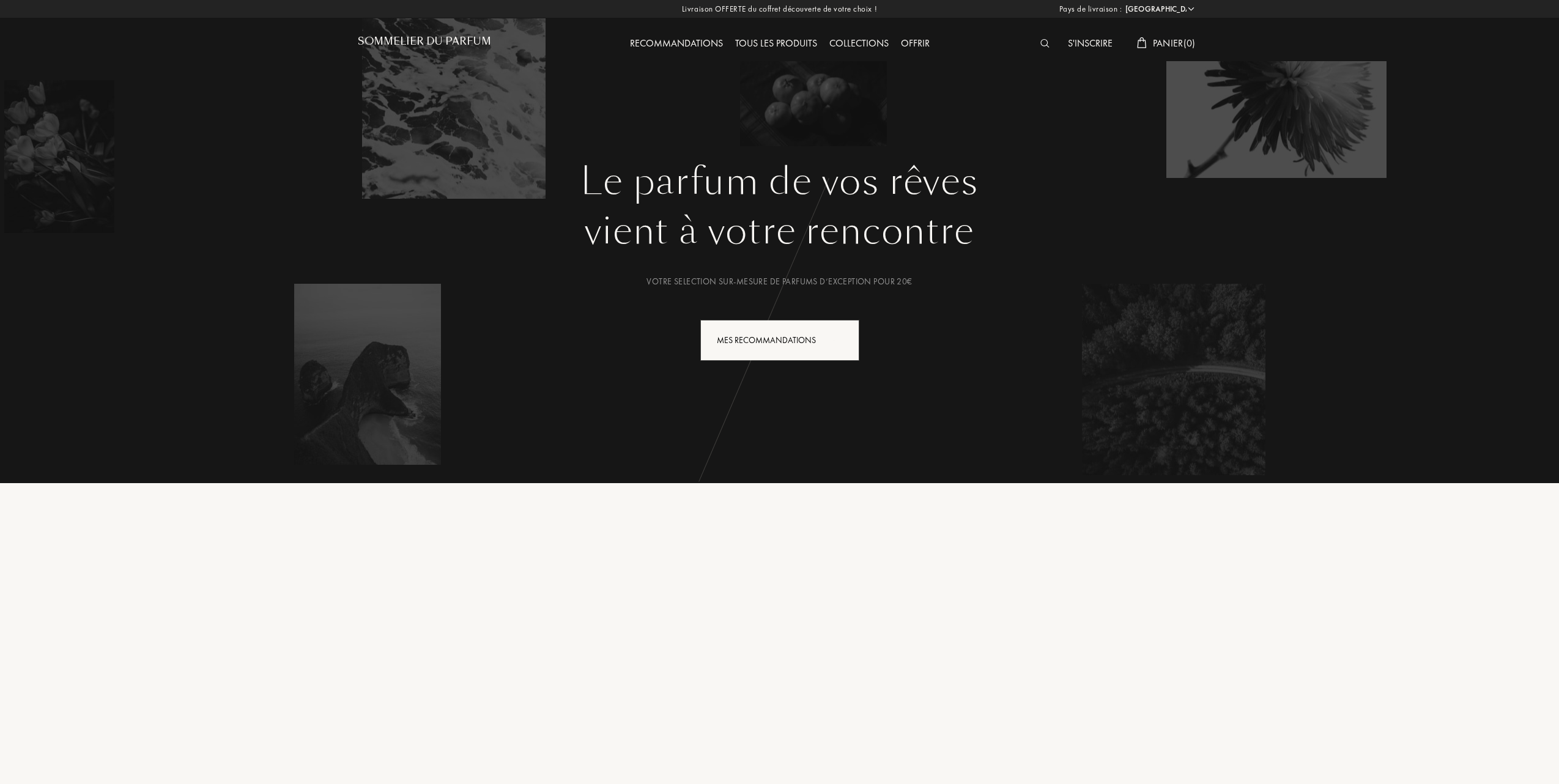
select select "FR"
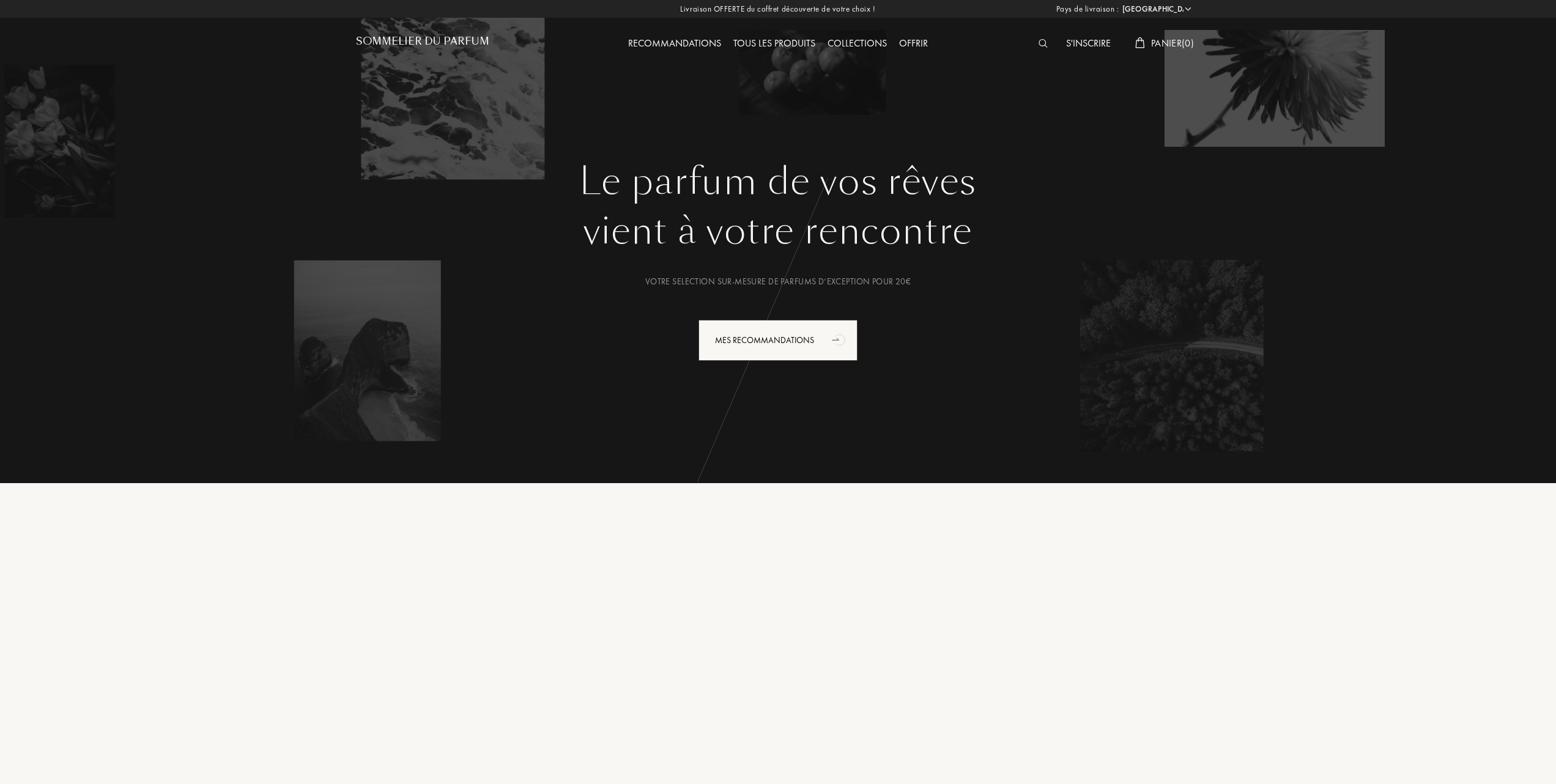
click at [765, 42] on div "Tous les produits" at bounding box center [775, 43] width 94 height 16
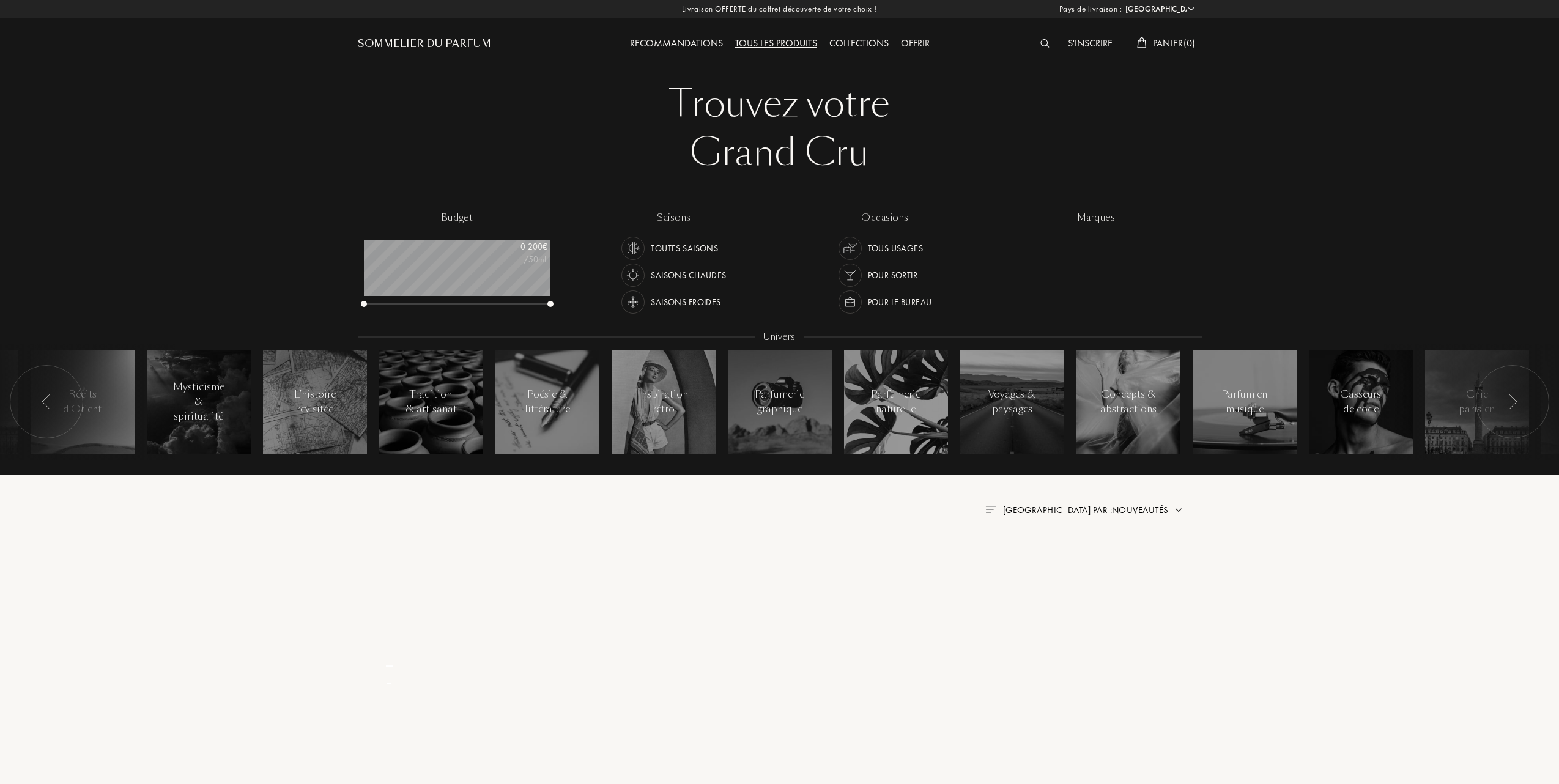
select select "FR"
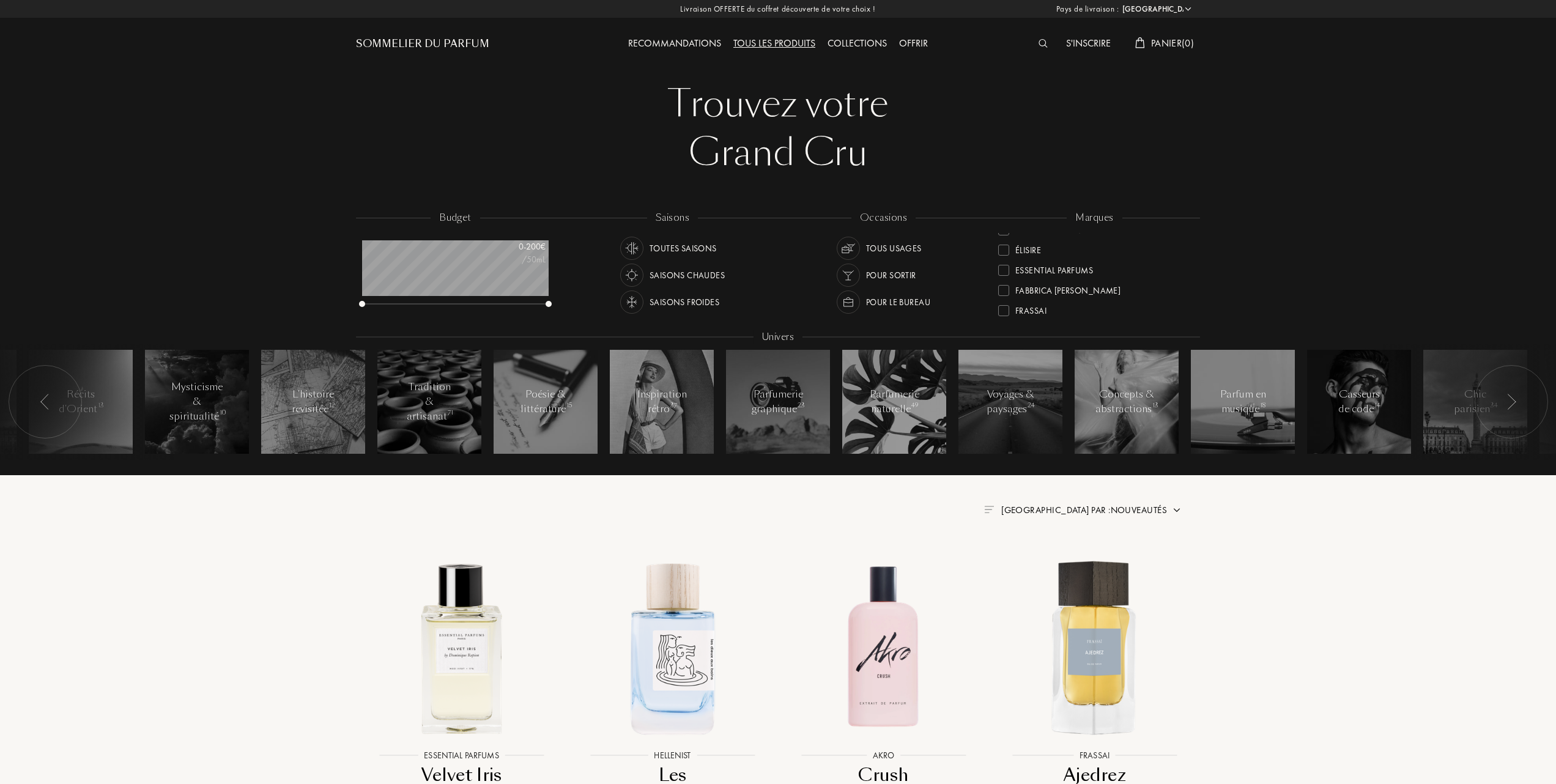
scroll to position [163, 0]
click at [1002, 279] on div at bounding box center [1004, 282] width 11 height 11
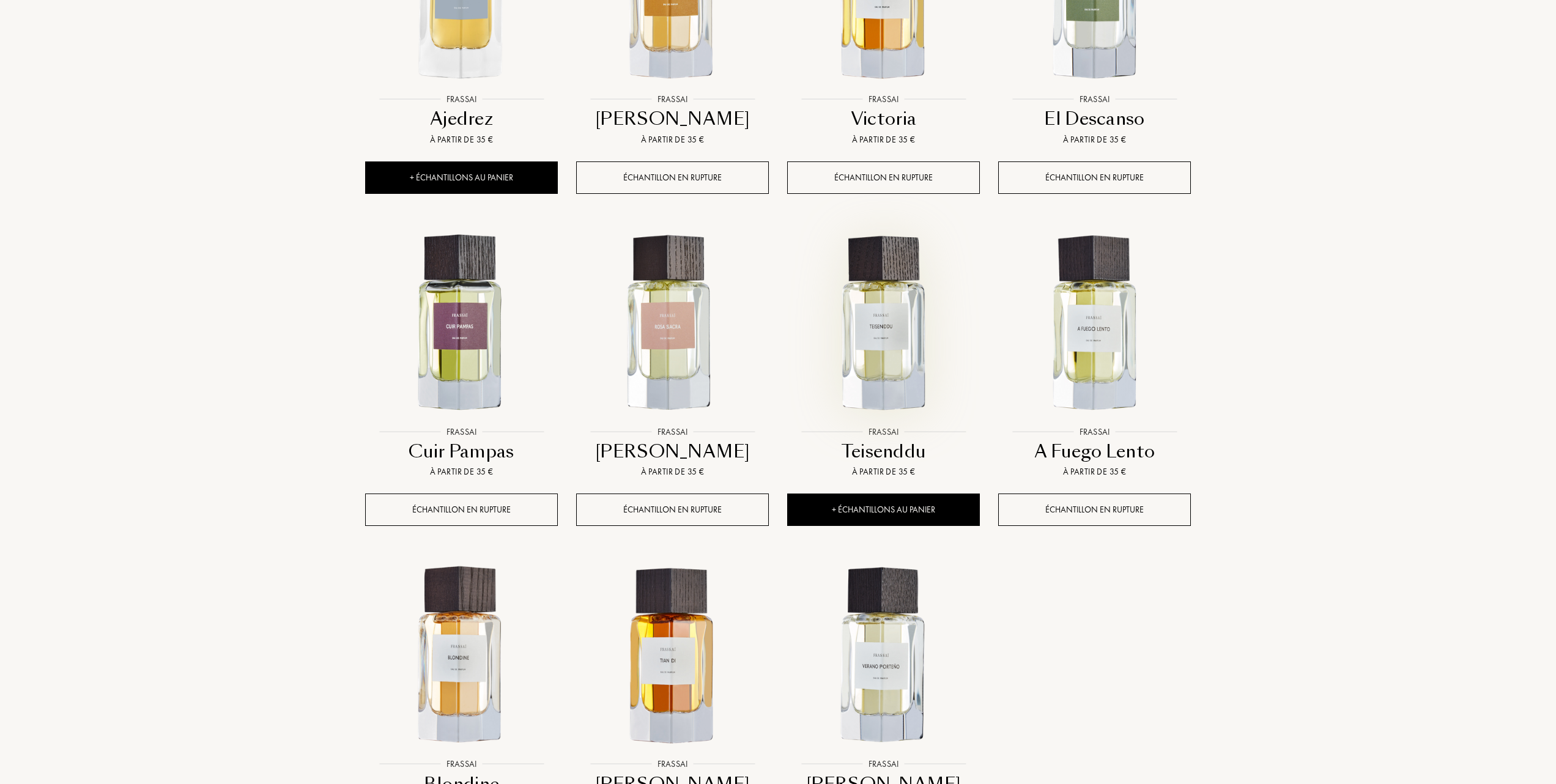
scroll to position [897, 0]
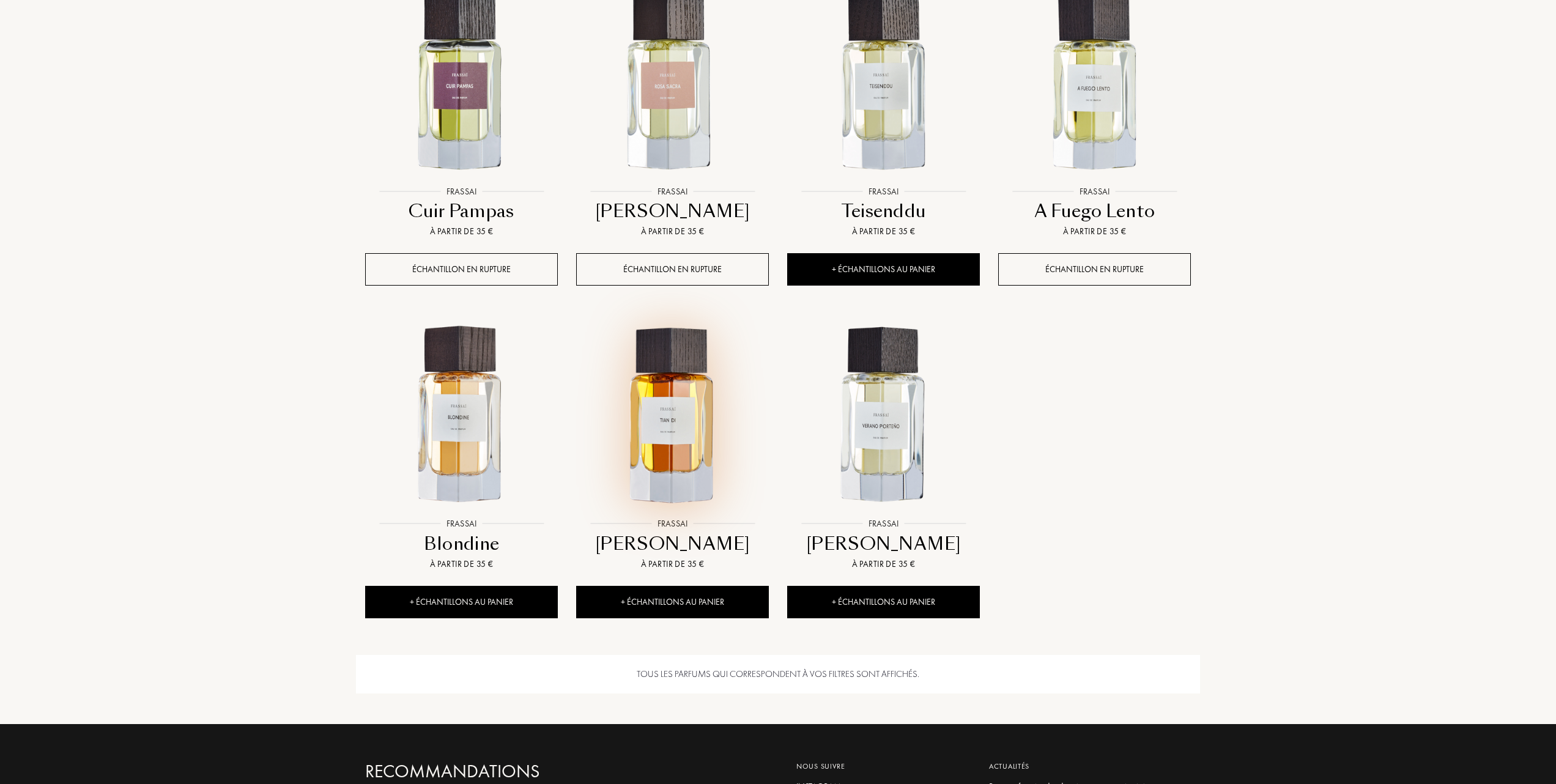
click at [669, 436] on img at bounding box center [672, 415] width 190 height 190
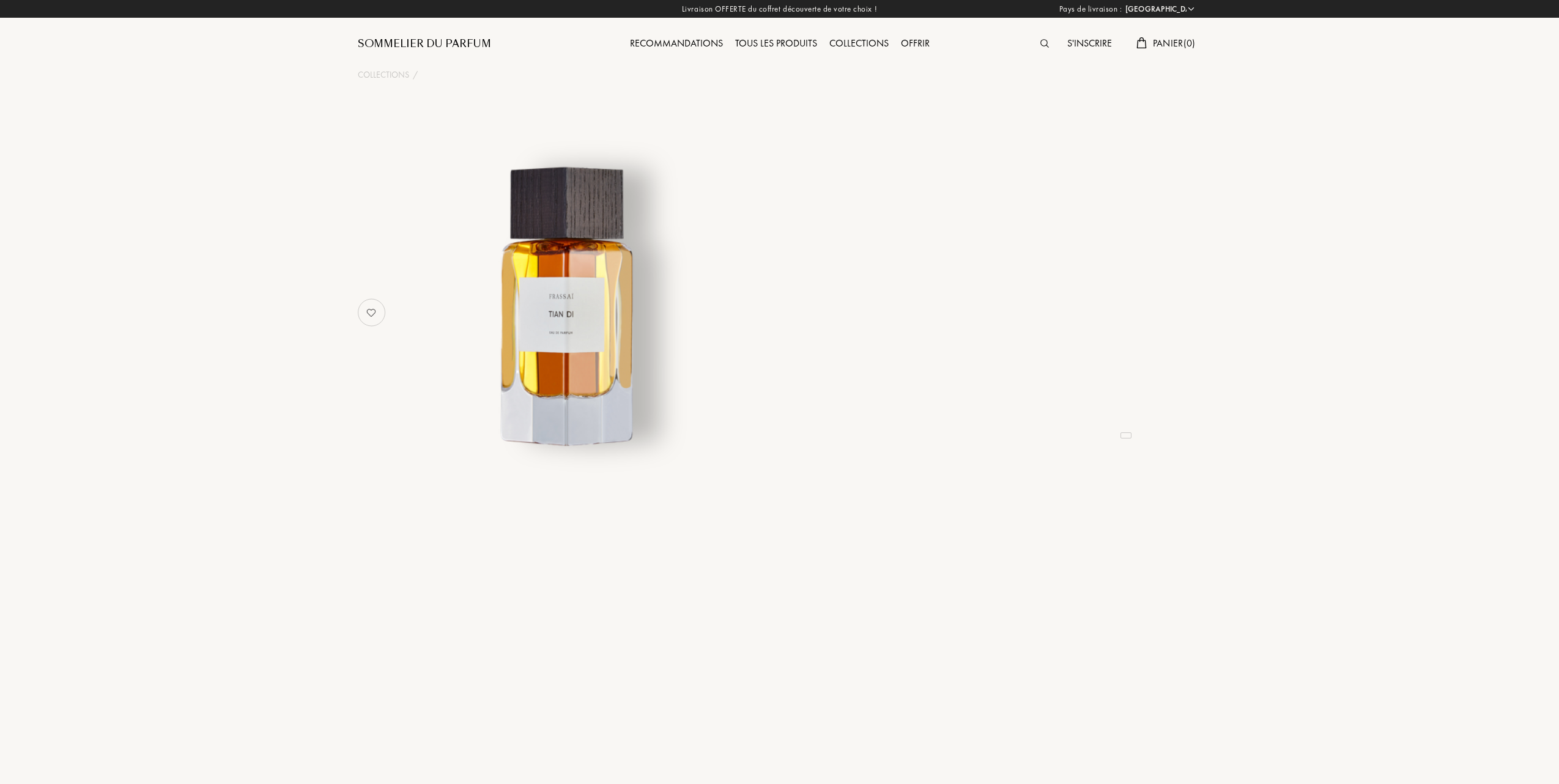
select select "FR"
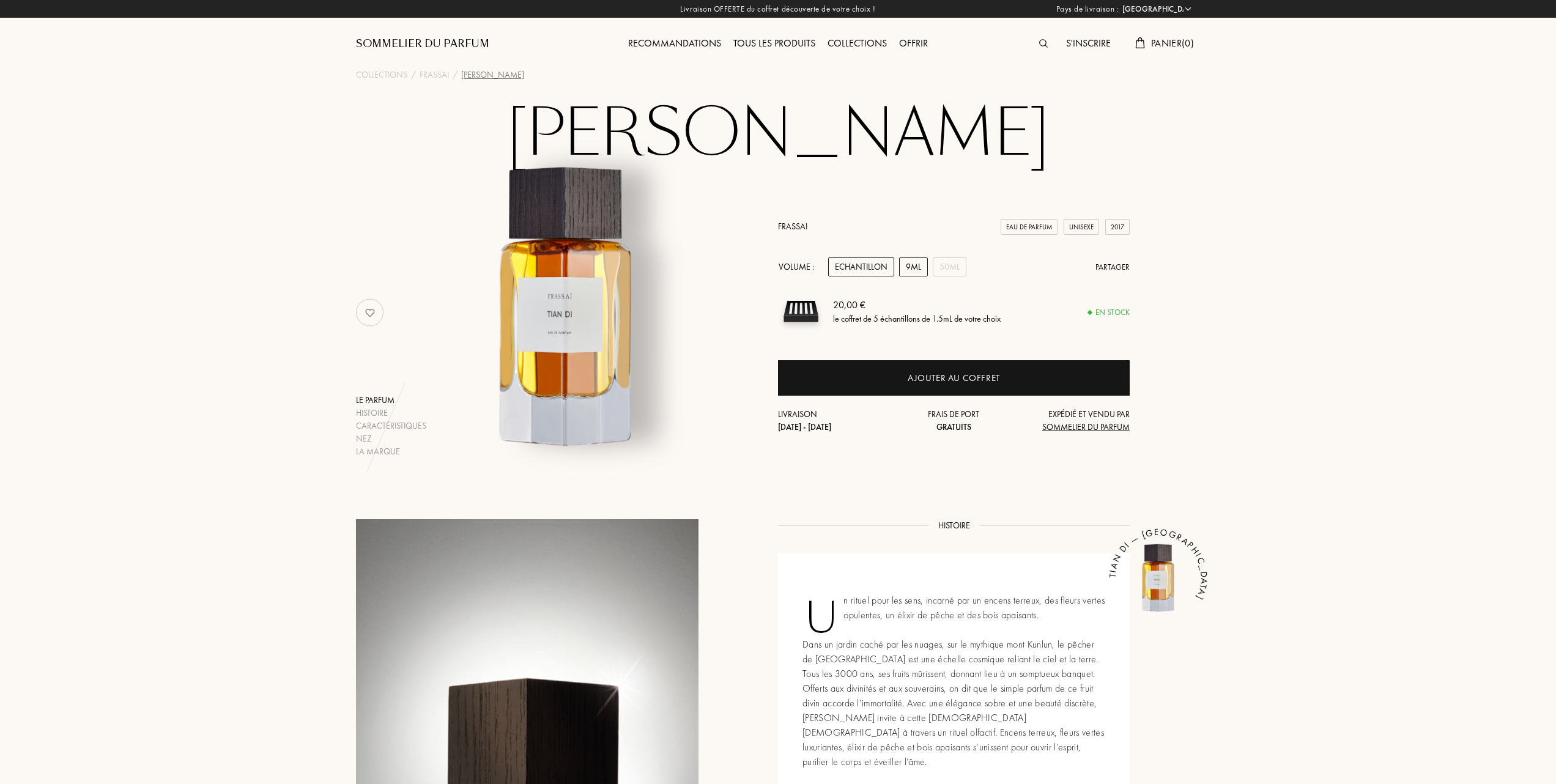
click at [920, 257] on div "9mL" at bounding box center [913, 266] width 29 height 19
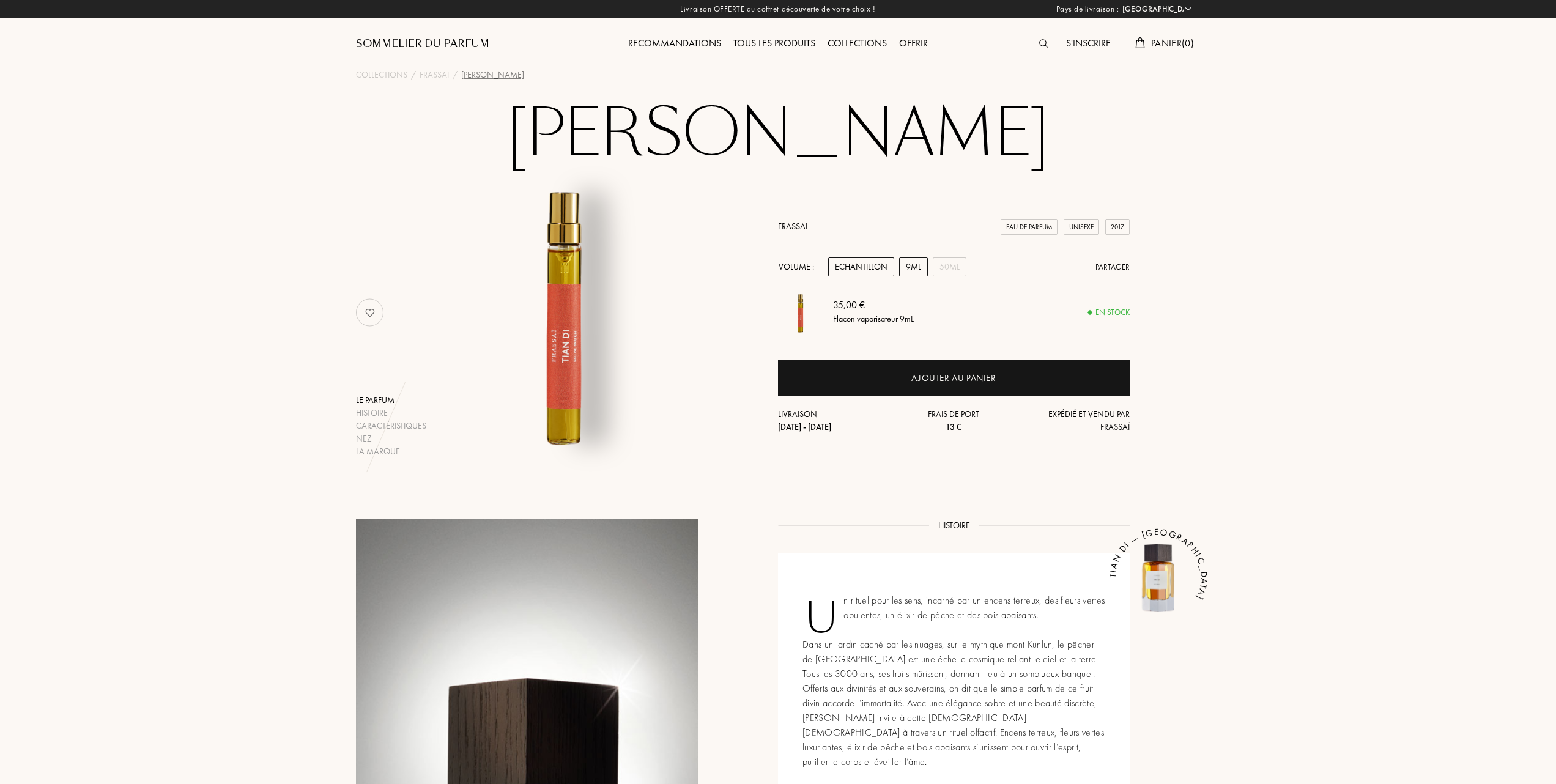
click at [849, 268] on div "Echantillon" at bounding box center [861, 266] width 66 height 19
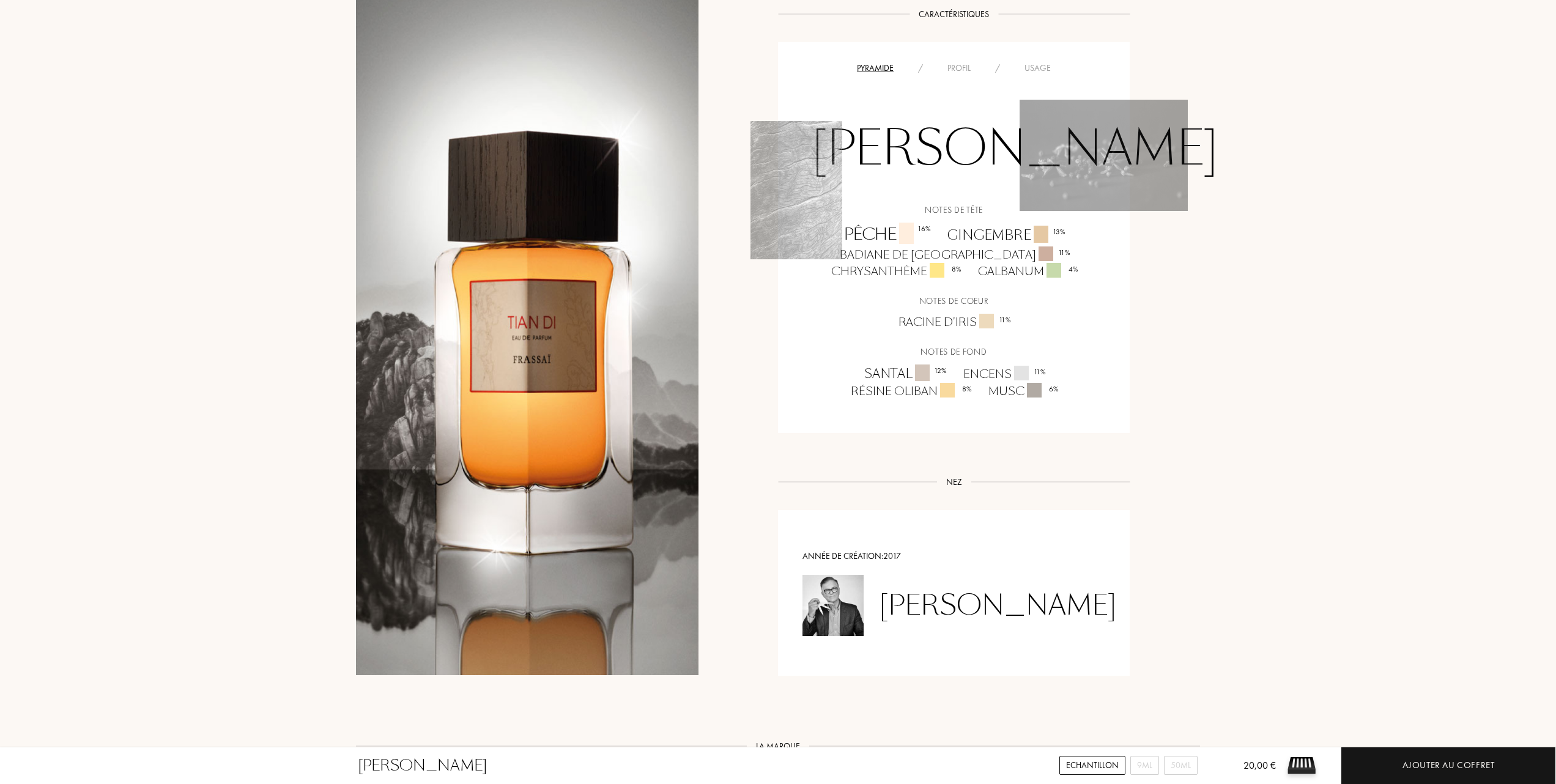
scroll to position [815, 0]
